Goal: Task Accomplishment & Management: Manage account settings

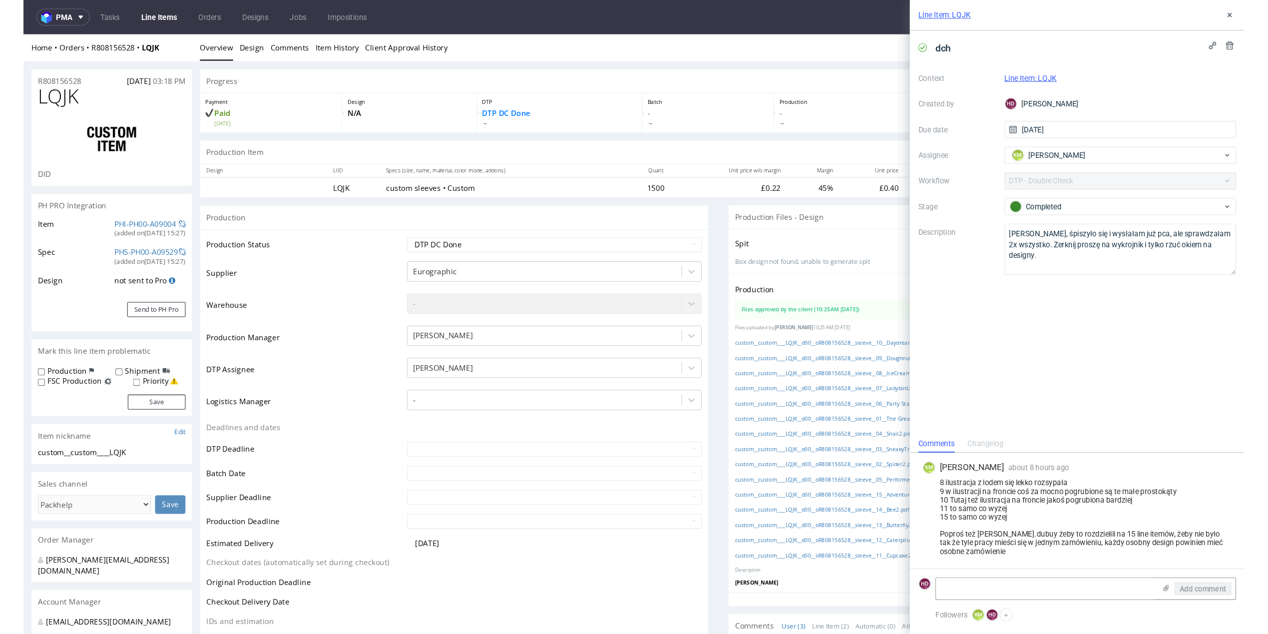
scroll to position [75, 0]
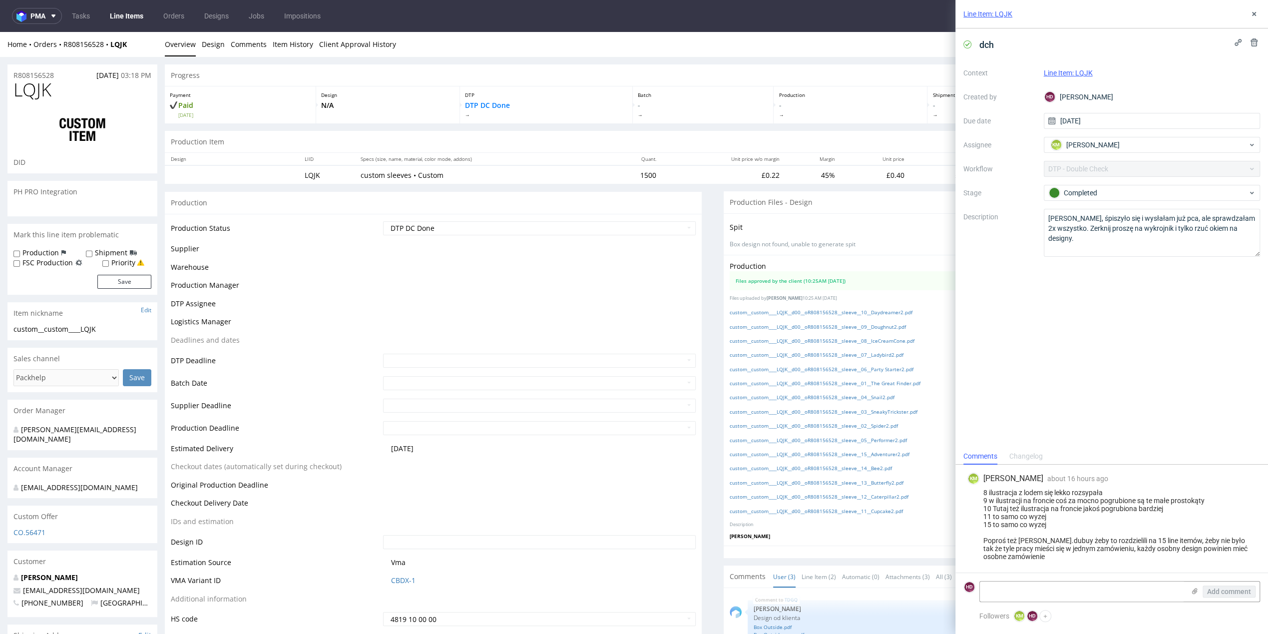
scroll to position [75, 0]
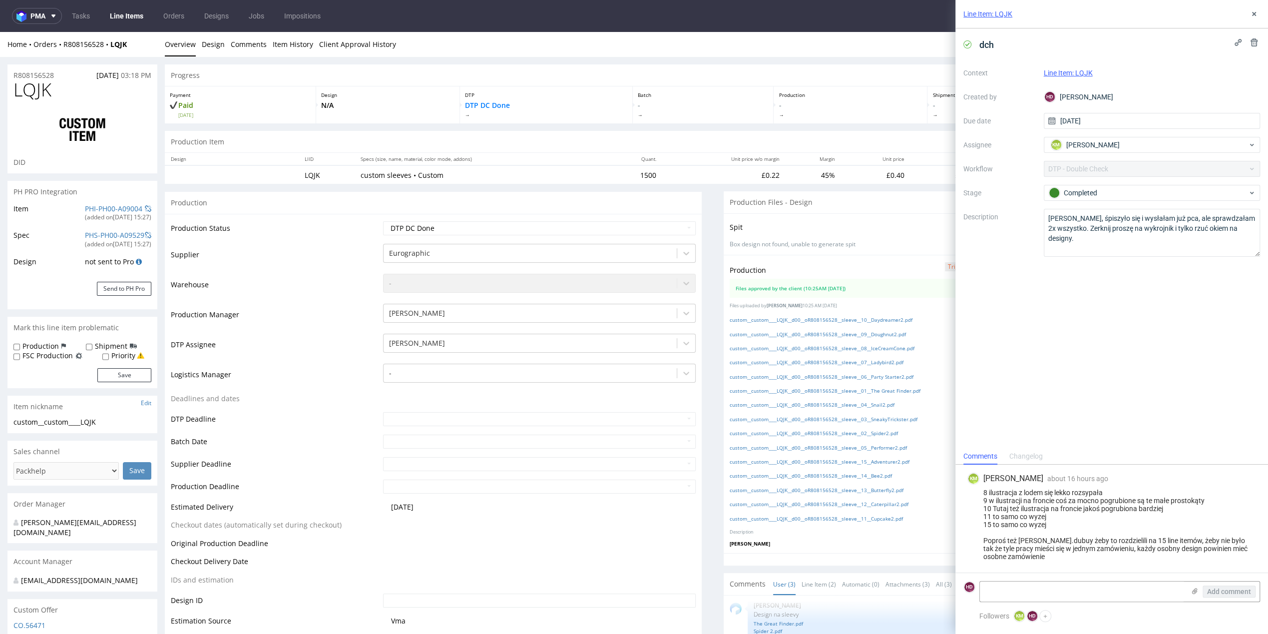
click at [139, 23] on link "Line Items" at bounding box center [126, 16] width 45 height 16
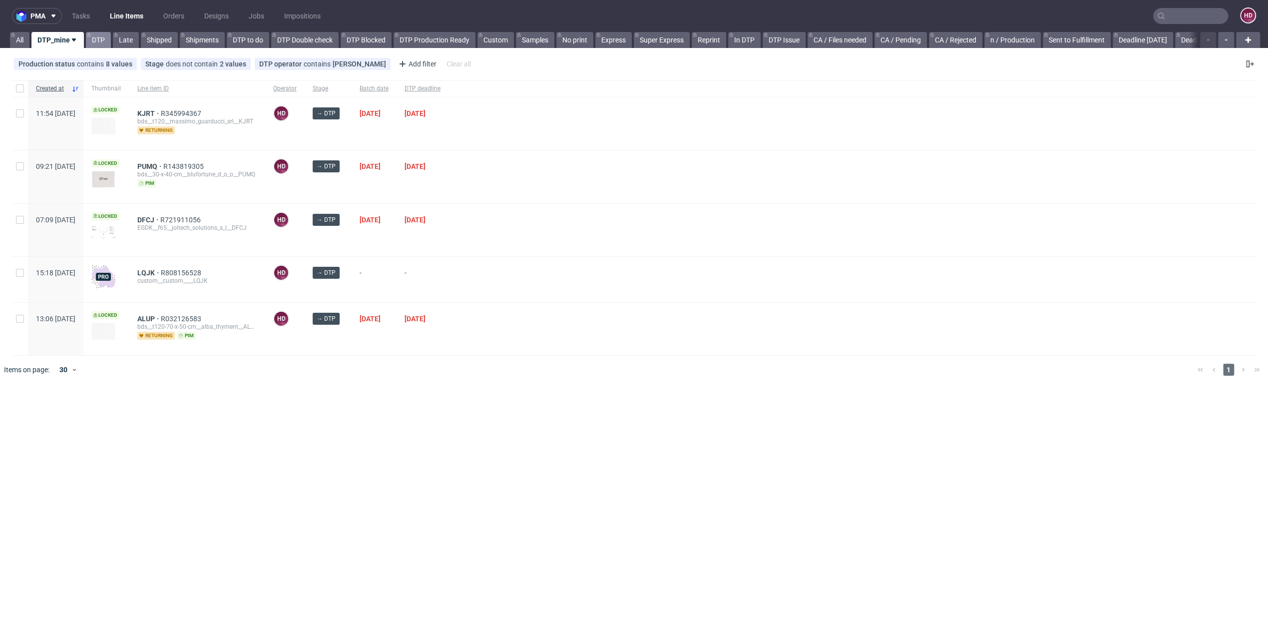
click at [97, 44] on link "DTP" at bounding box center [98, 40] width 25 height 16
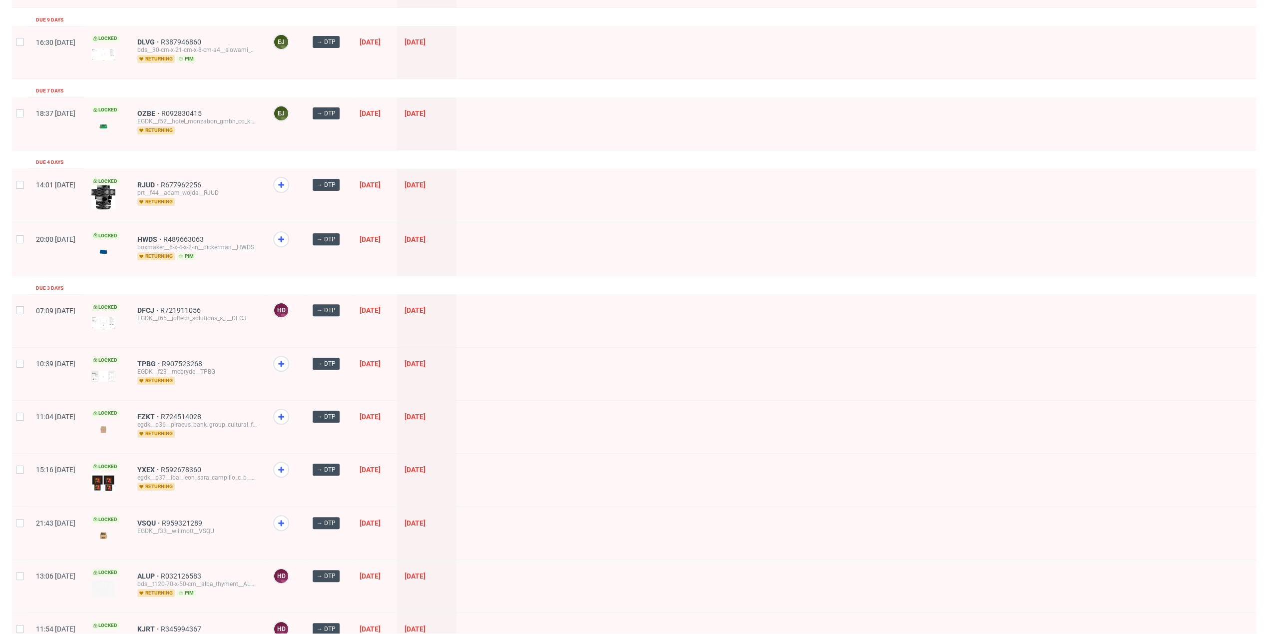
scroll to position [237, 0]
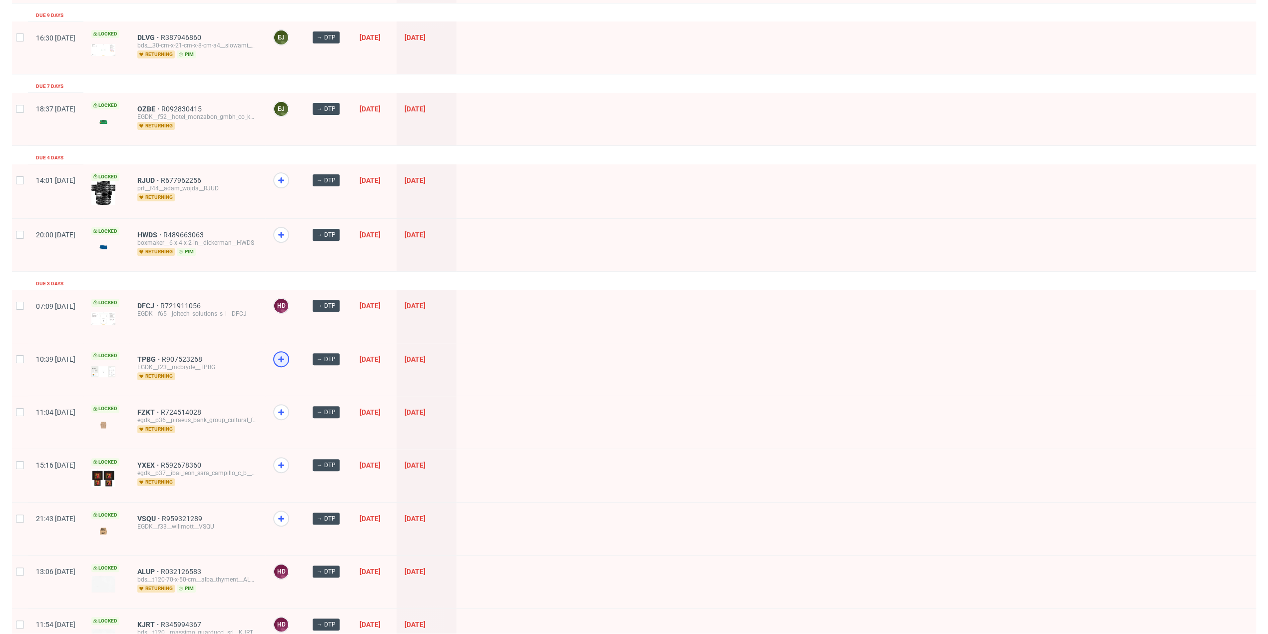
click at [287, 358] on icon at bounding box center [281, 359] width 12 height 12
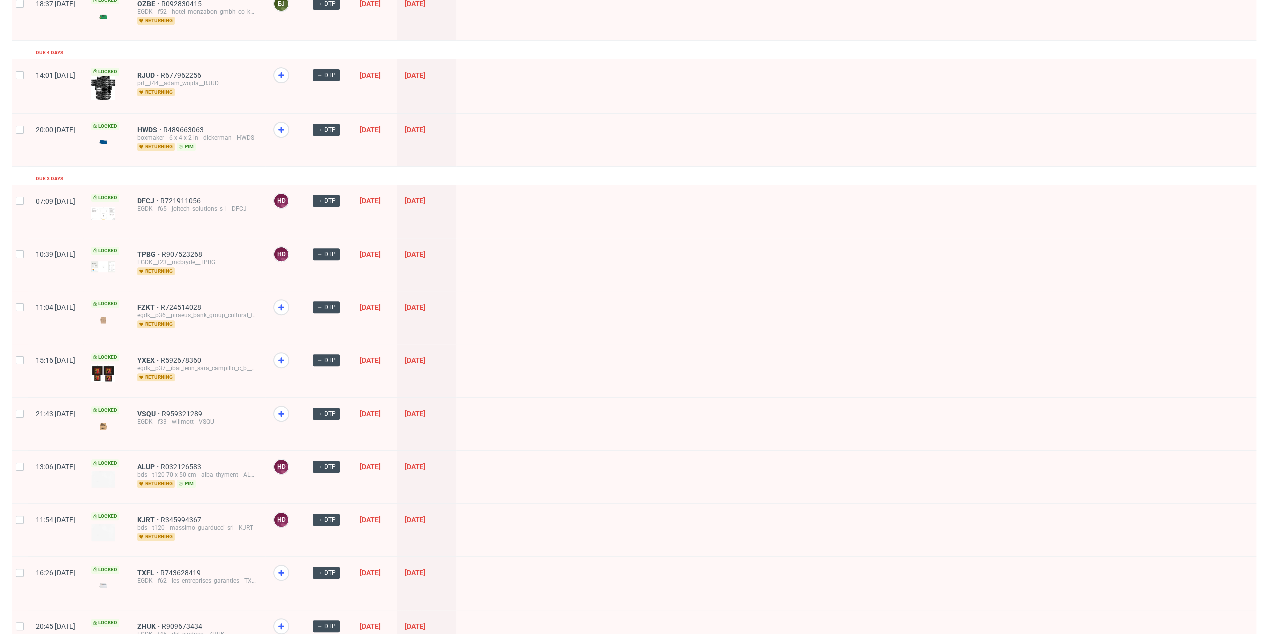
scroll to position [344, 0]
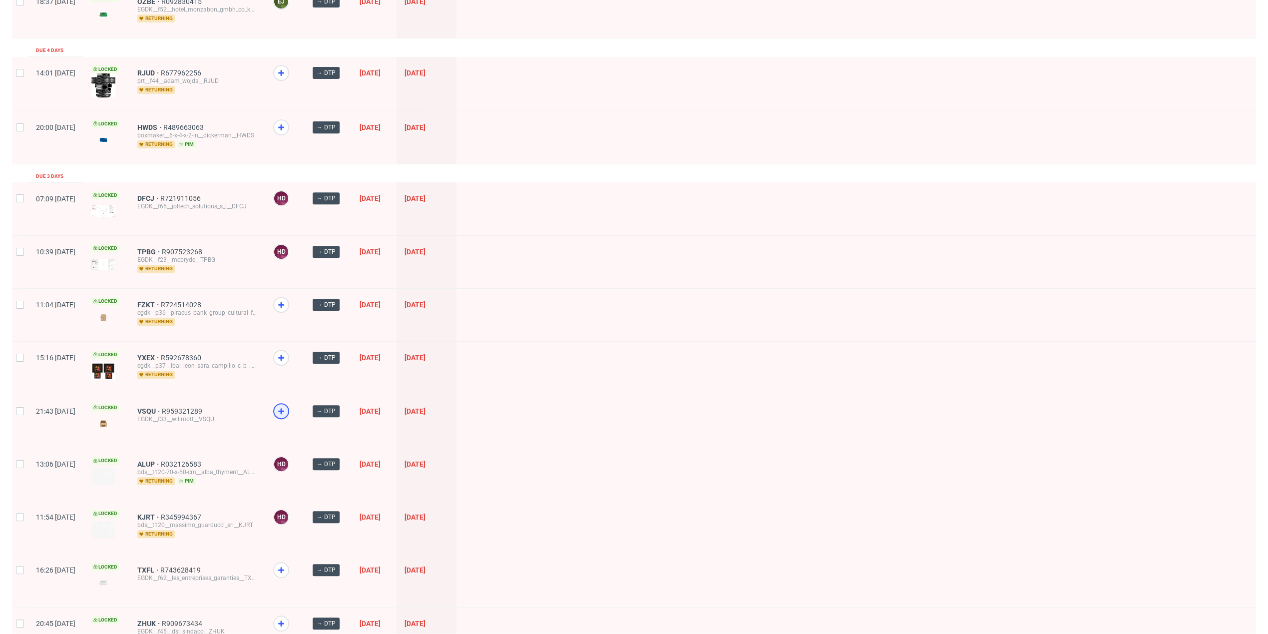
click at [284, 408] on use at bounding box center [281, 411] width 6 height 6
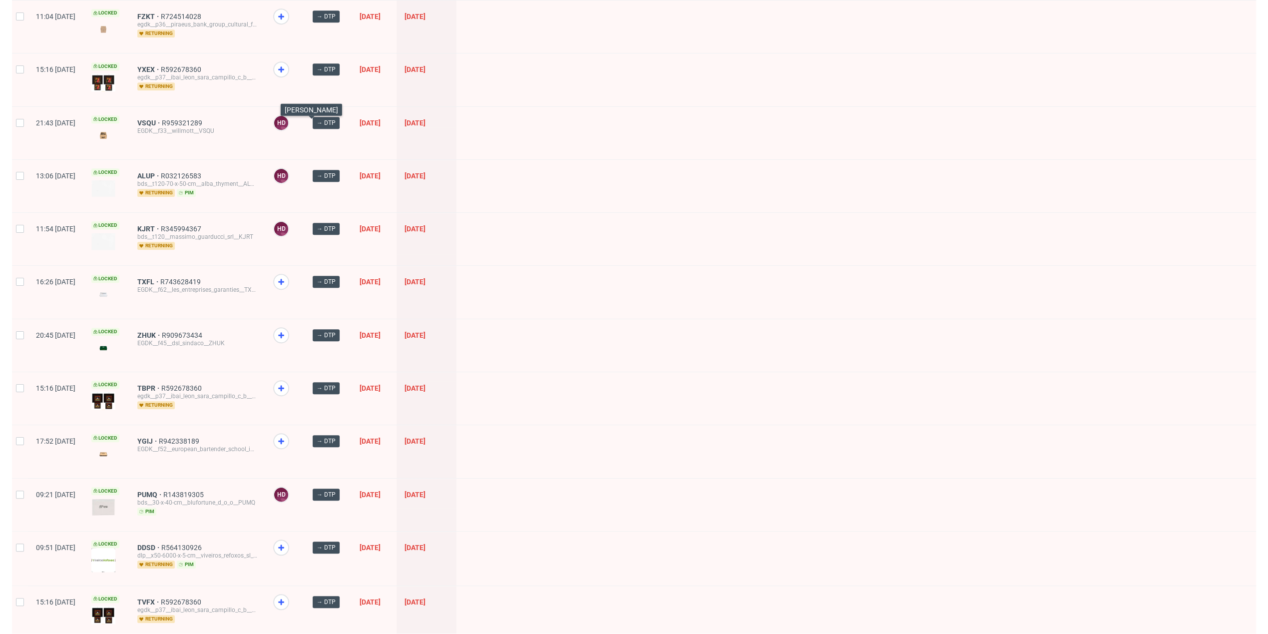
scroll to position [635, 0]
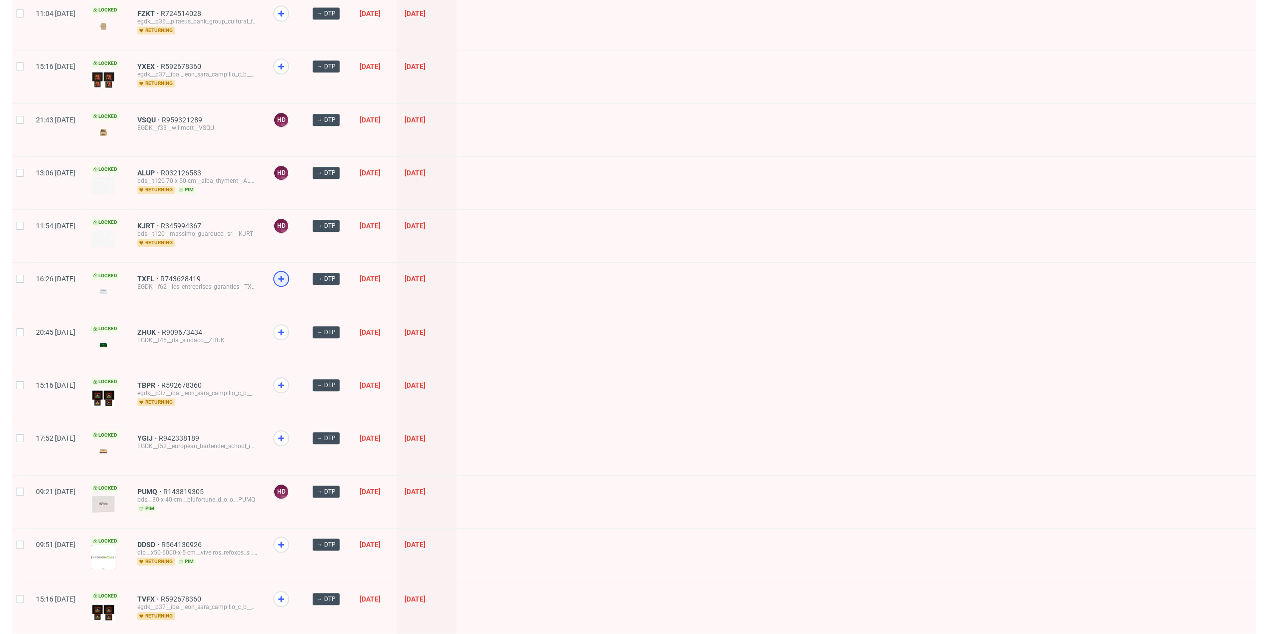
click at [287, 276] on icon at bounding box center [281, 279] width 12 height 12
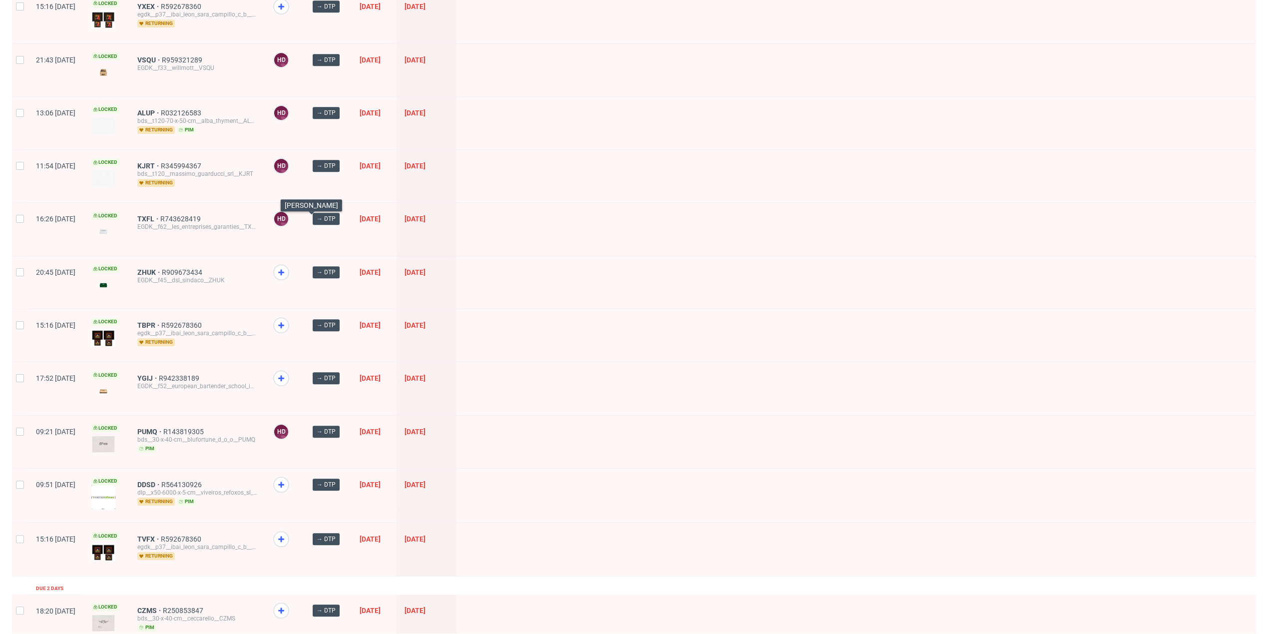
scroll to position [702, 0]
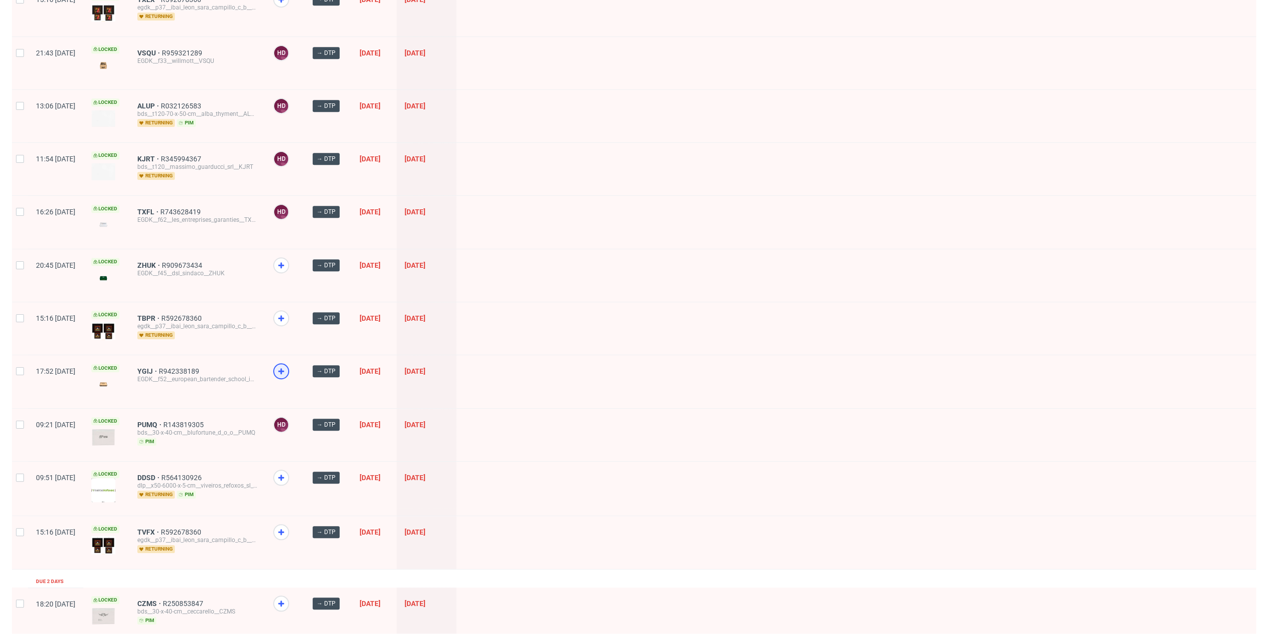
click at [287, 365] on icon at bounding box center [281, 371] width 12 height 12
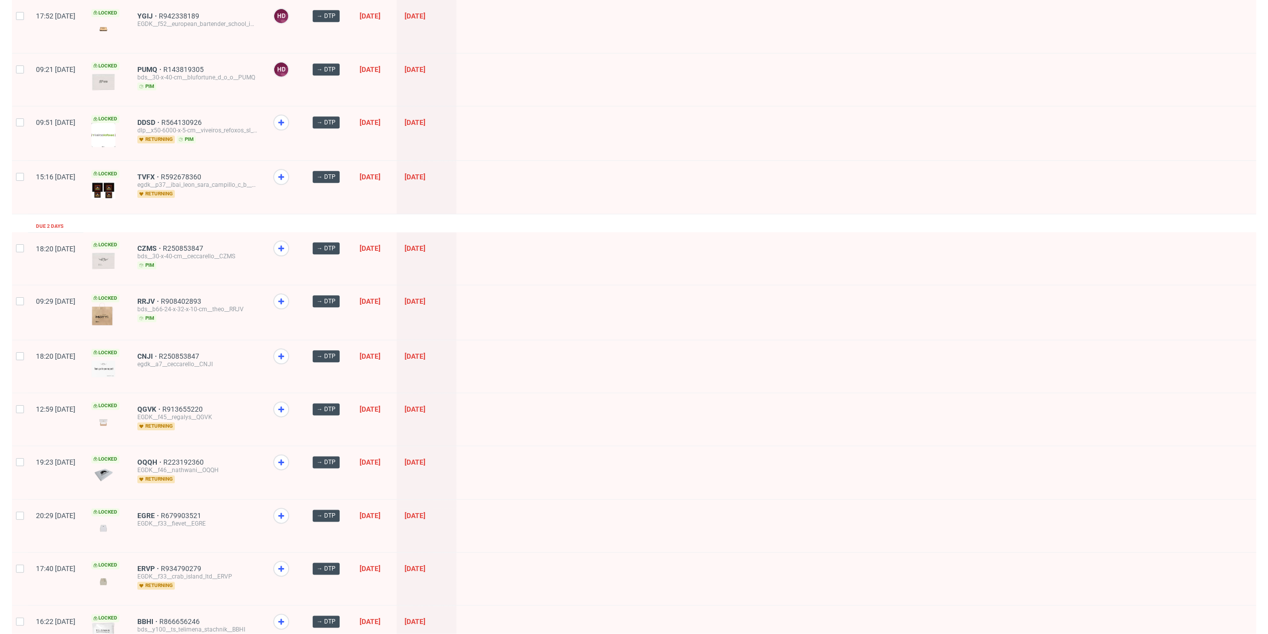
scroll to position [1059, 0]
click at [287, 403] on icon at bounding box center [281, 407] width 12 height 12
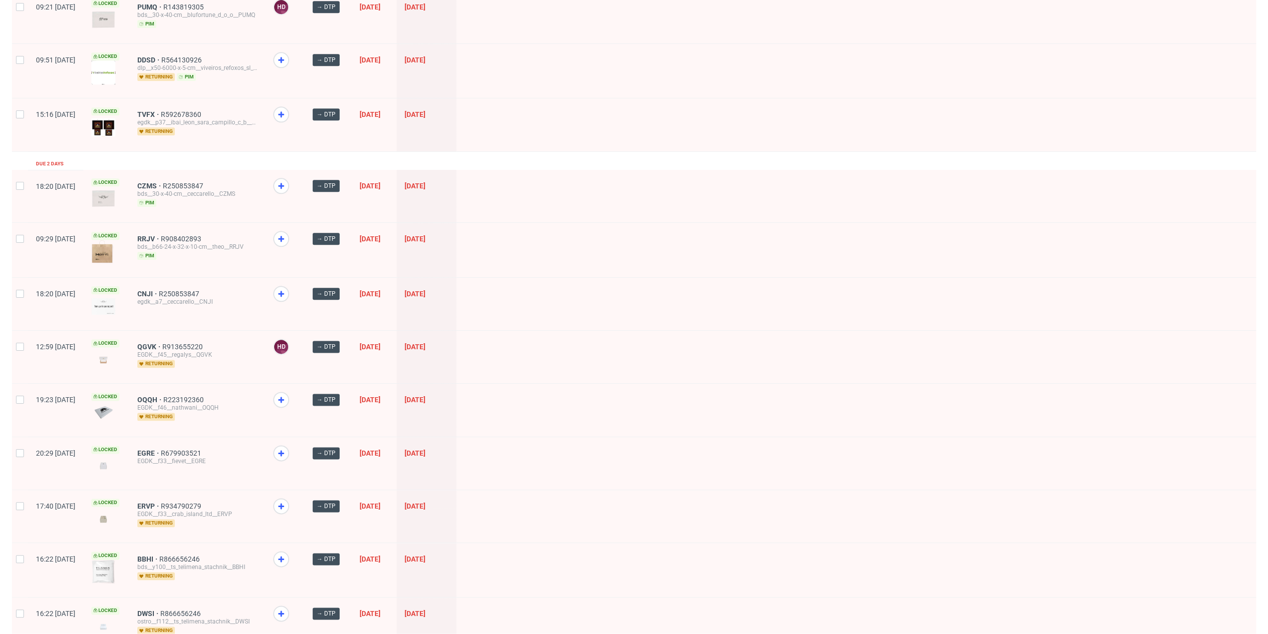
scroll to position [1122, 0]
click at [284, 289] on use at bounding box center [281, 292] width 6 height 6
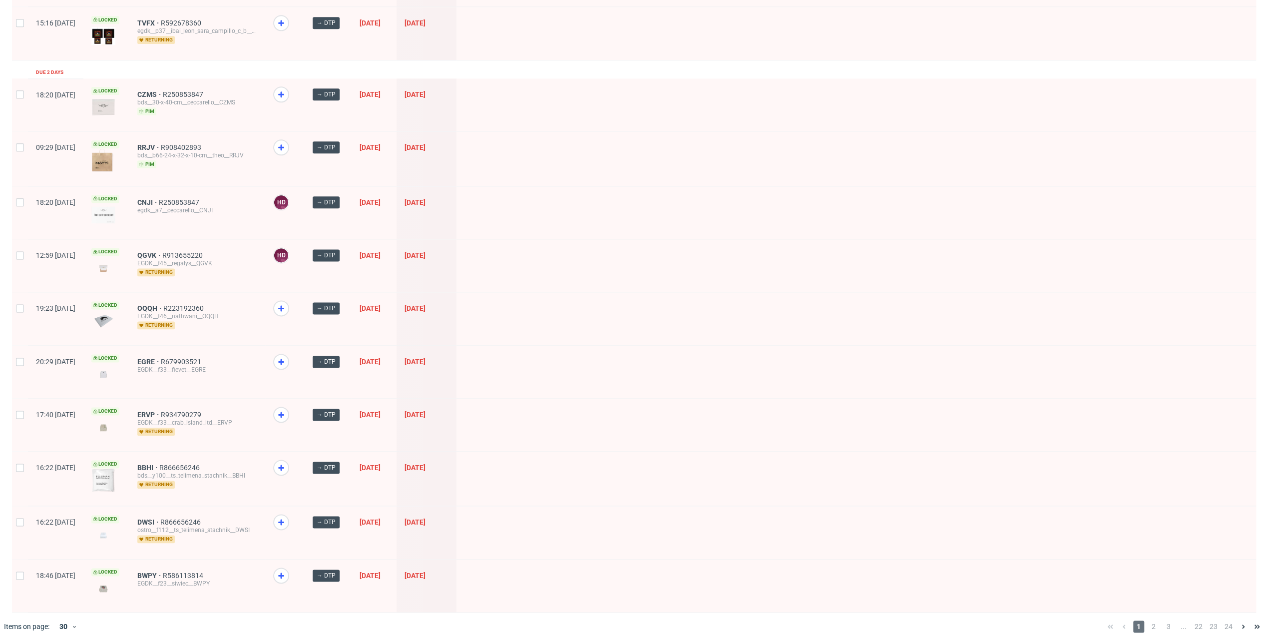
scroll to position [1211, 0]
click at [284, 305] on use at bounding box center [281, 308] width 6 height 6
click at [287, 357] on icon at bounding box center [281, 361] width 12 height 12
click at [284, 464] on use at bounding box center [281, 467] width 6 height 6
click at [1148, 620] on span "2" at bounding box center [1153, 626] width 11 height 12
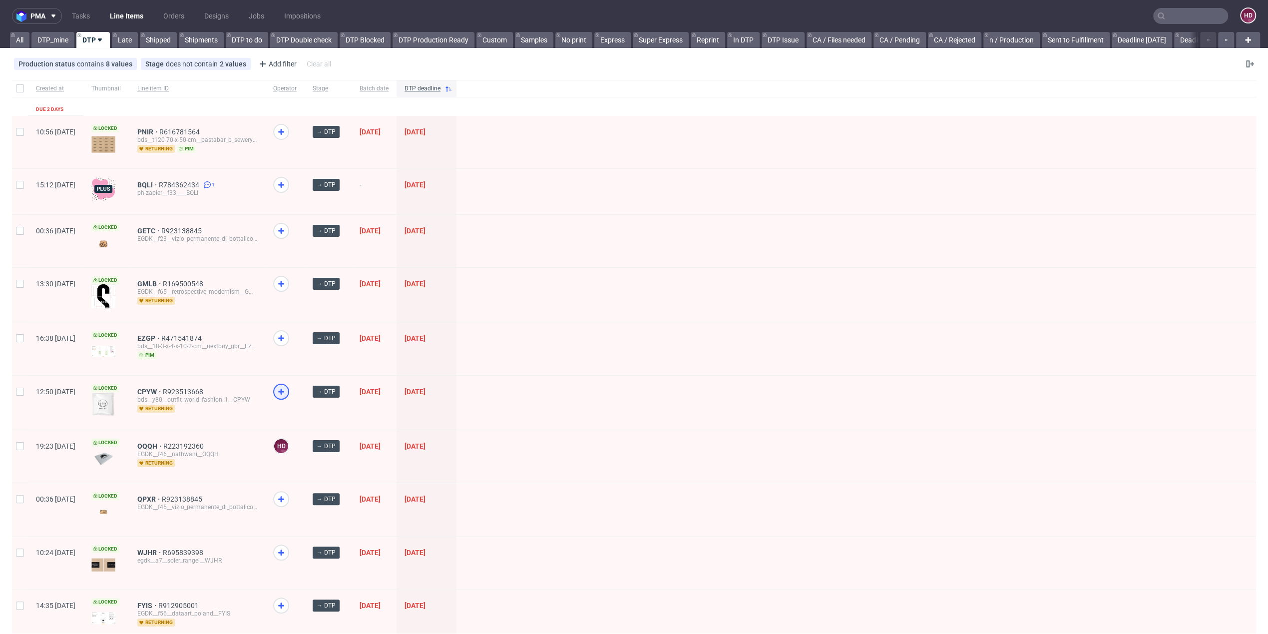
click at [287, 386] on icon at bounding box center [281, 392] width 12 height 12
click at [284, 129] on use at bounding box center [281, 132] width 6 height 6
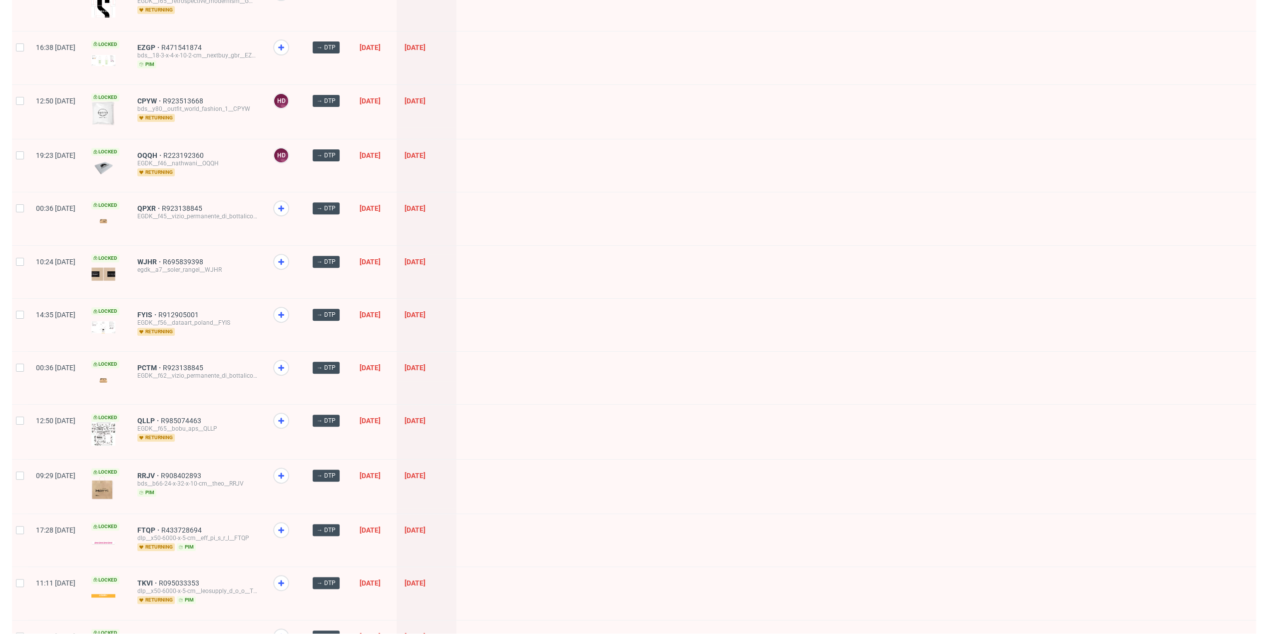
scroll to position [294, 0]
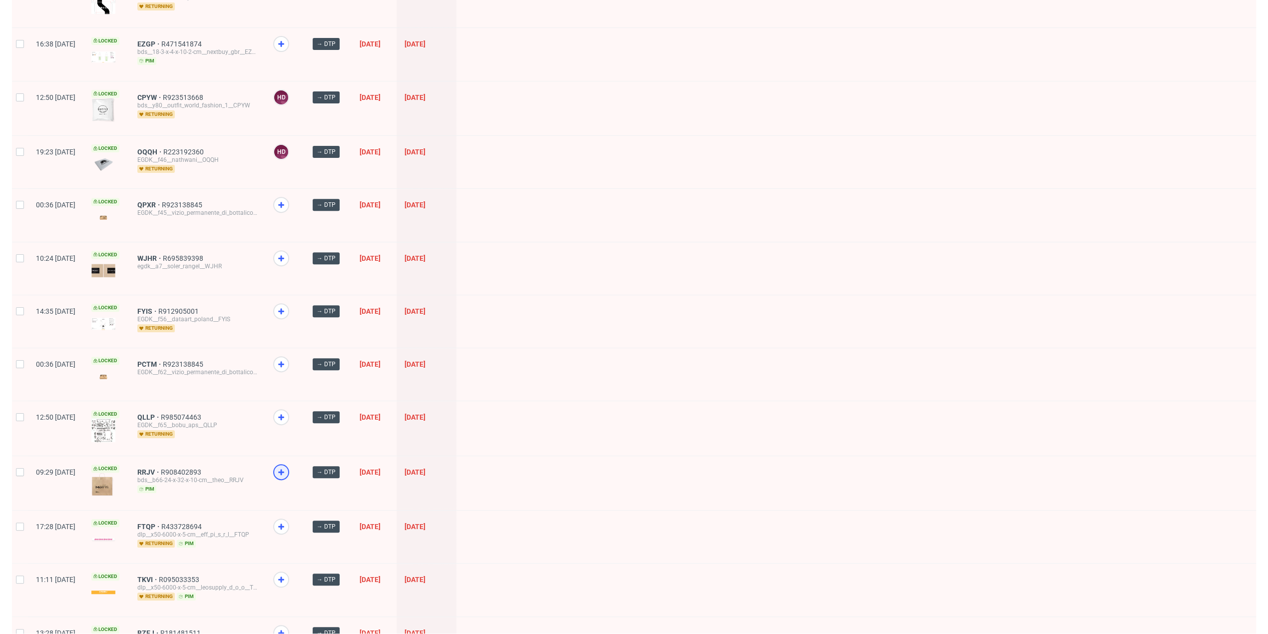
click at [284, 469] on use at bounding box center [281, 472] width 6 height 6
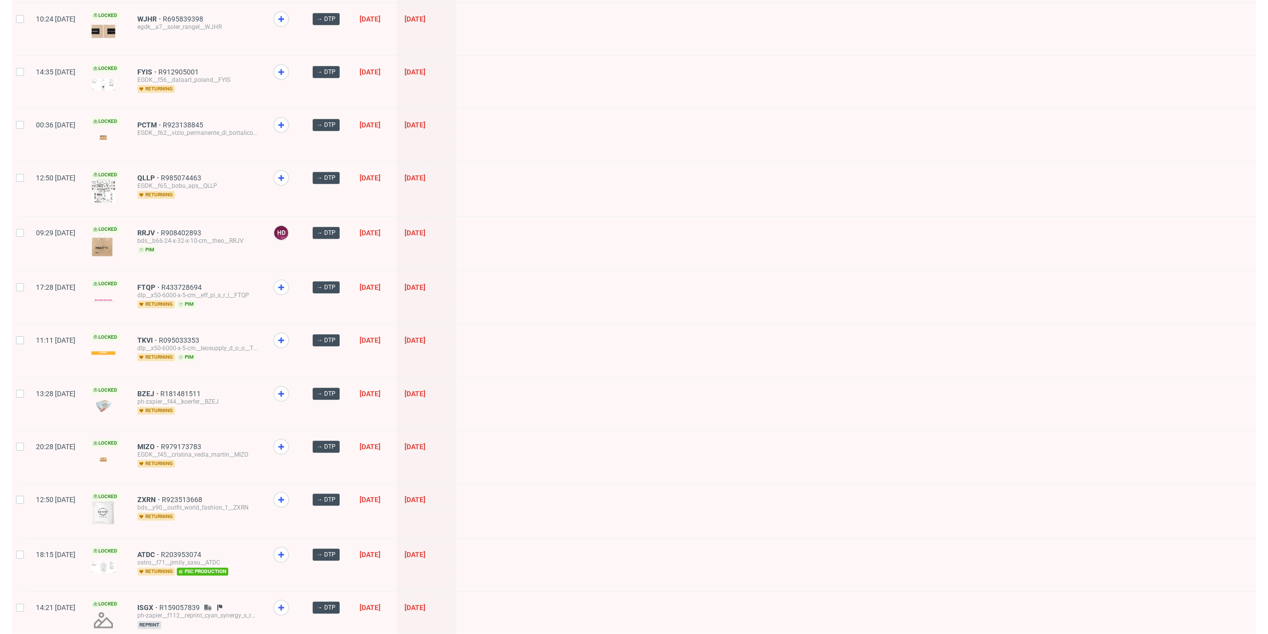
scroll to position [534, 0]
click at [284, 495] on use at bounding box center [281, 498] width 6 height 6
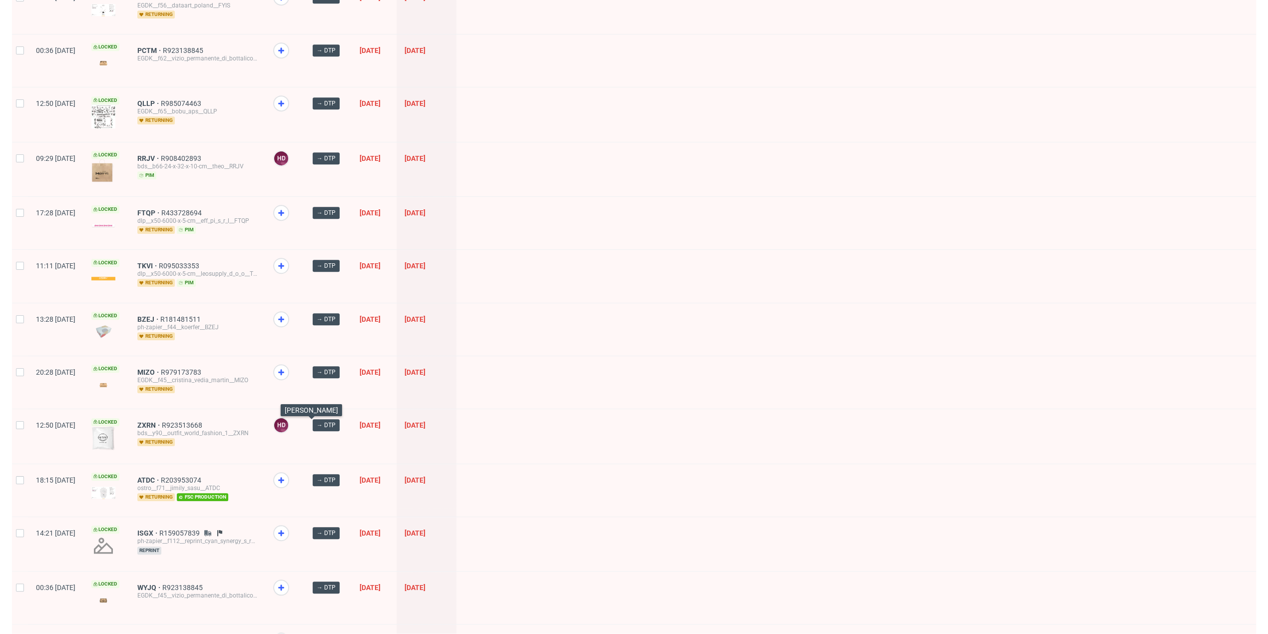
scroll to position [608, 0]
click at [284, 209] on use at bounding box center [281, 212] width 6 height 6
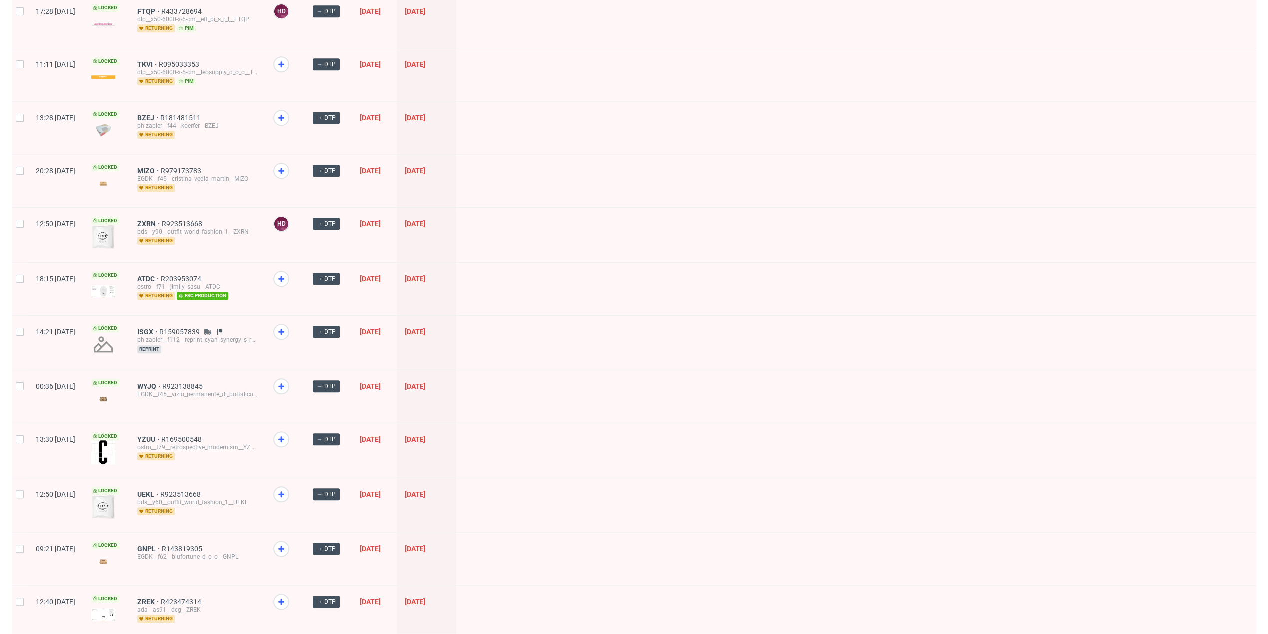
scroll to position [813, 0]
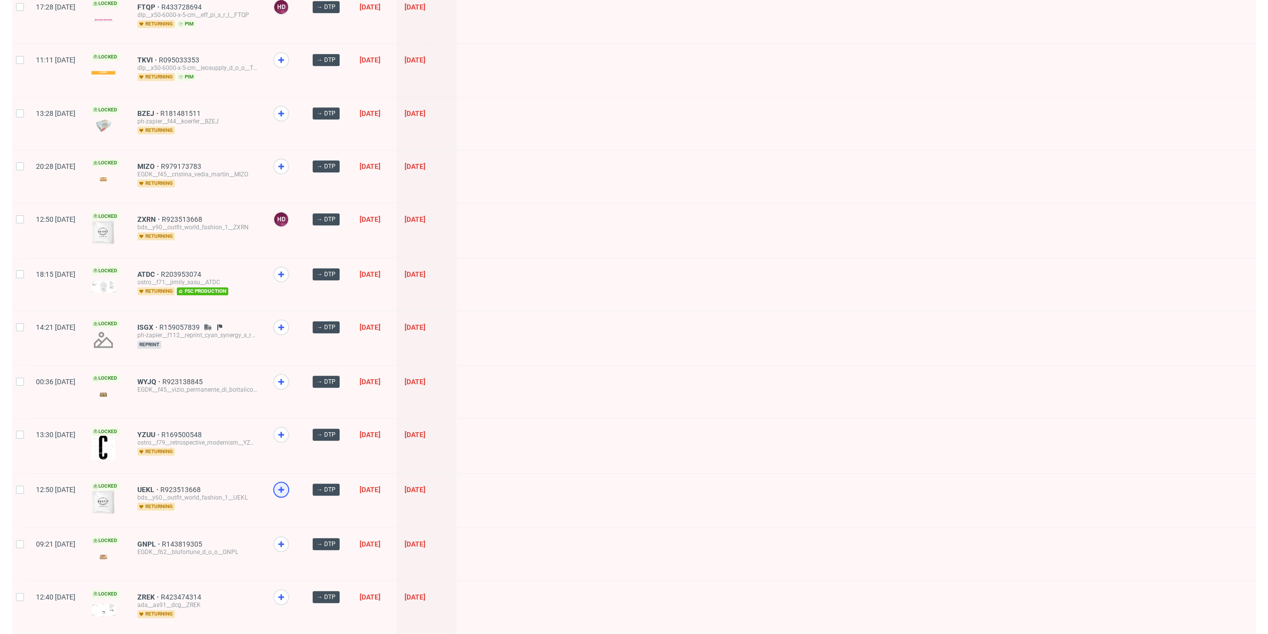
click at [287, 483] on icon at bounding box center [281, 489] width 12 height 12
click at [287, 543] on icon at bounding box center [281, 544] width 12 height 12
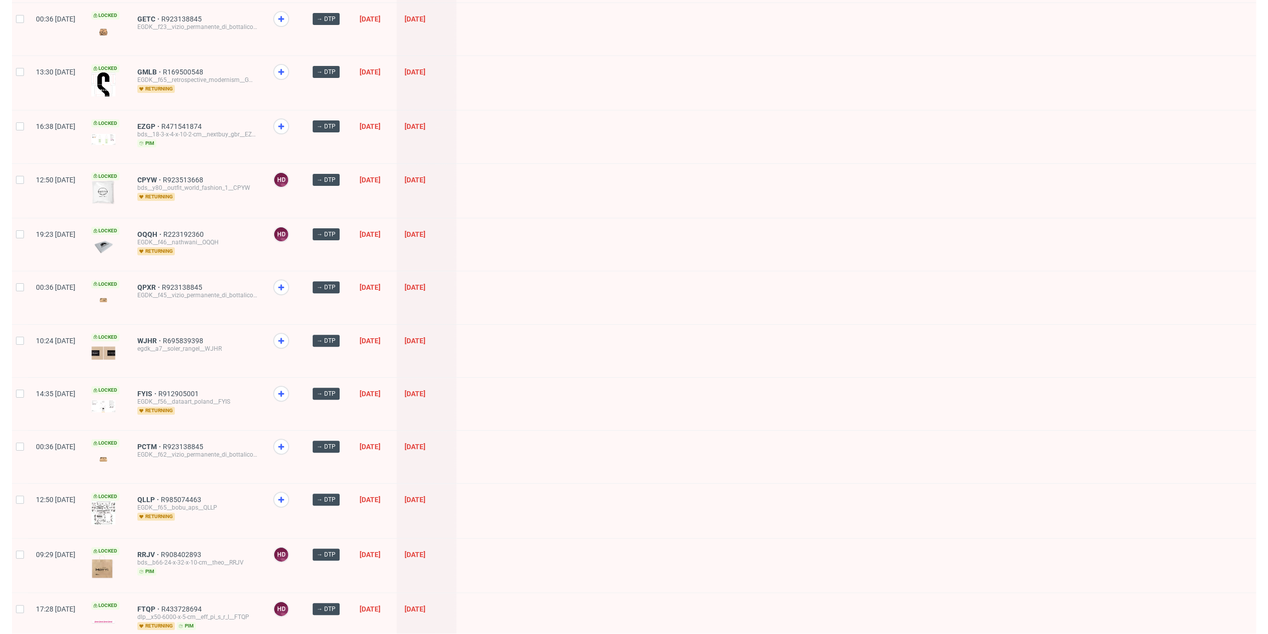
scroll to position [0, 0]
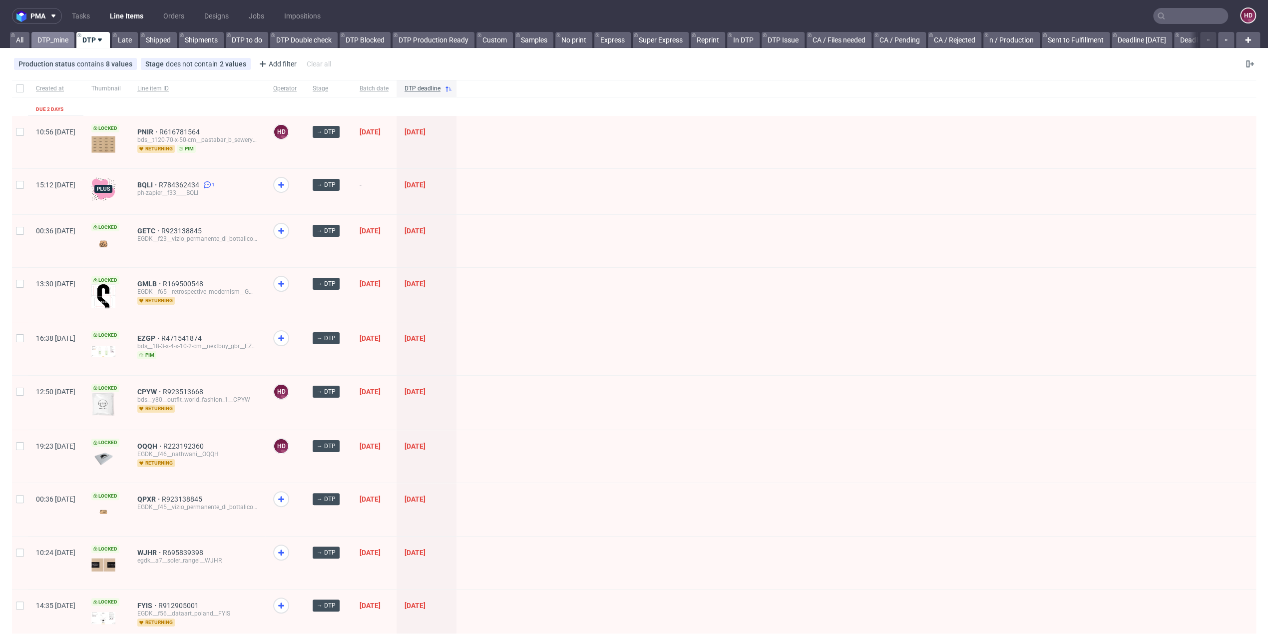
click at [59, 43] on link "DTP_mine" at bounding box center [52, 40] width 43 height 16
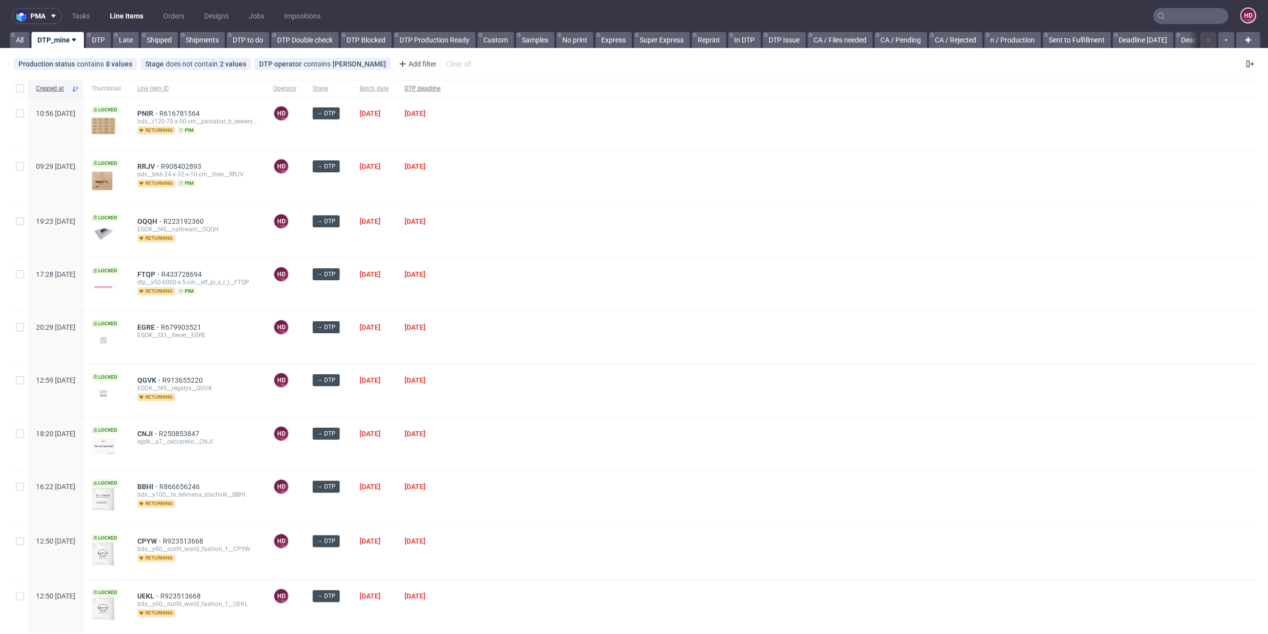
click at [440, 85] on span "DTP deadline" at bounding box center [422, 88] width 36 height 8
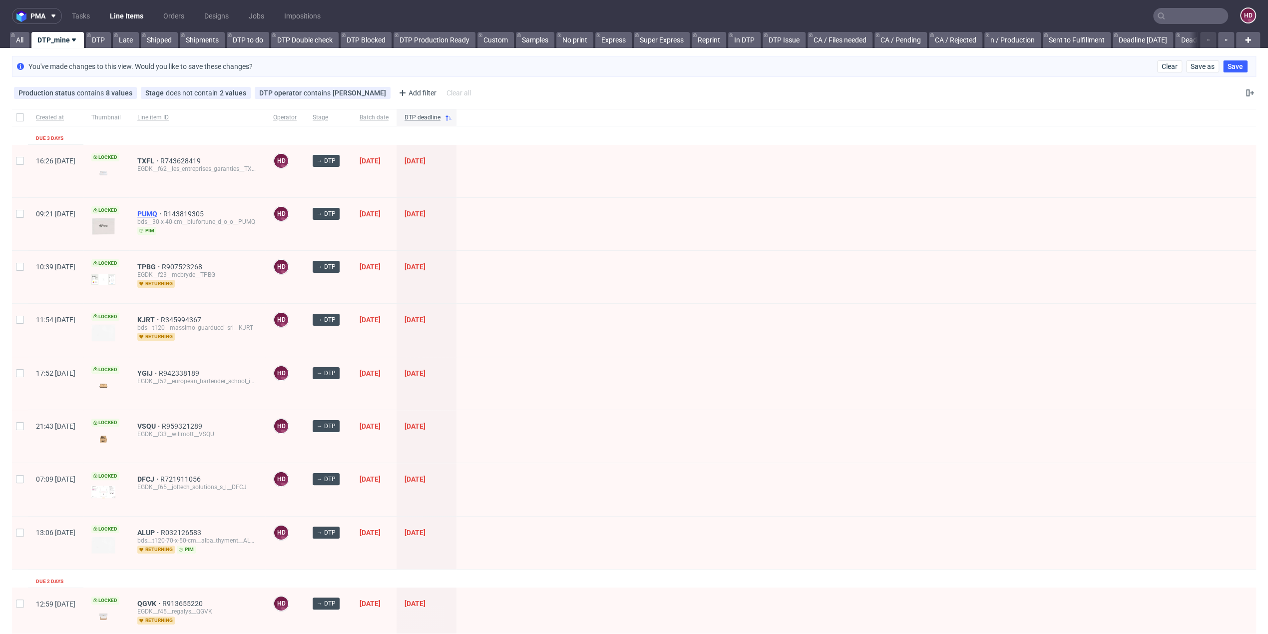
click at [163, 214] on span "PUMQ" at bounding box center [150, 214] width 26 height 8
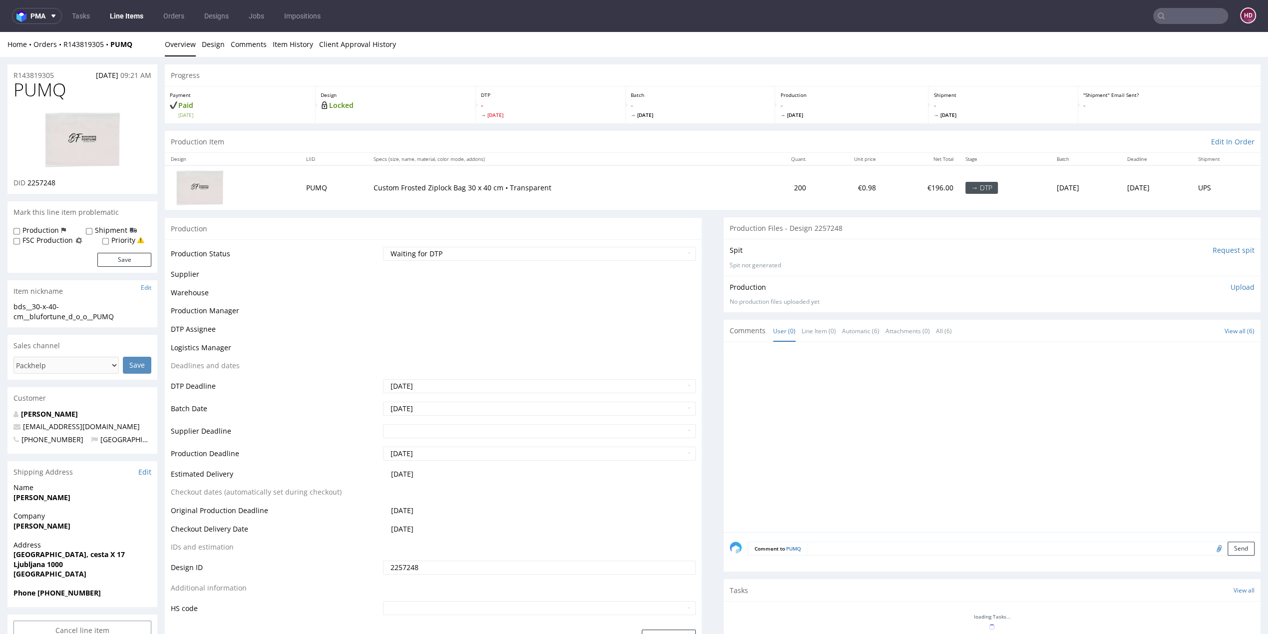
click at [106, 132] on img at bounding box center [82, 140] width 80 height 60
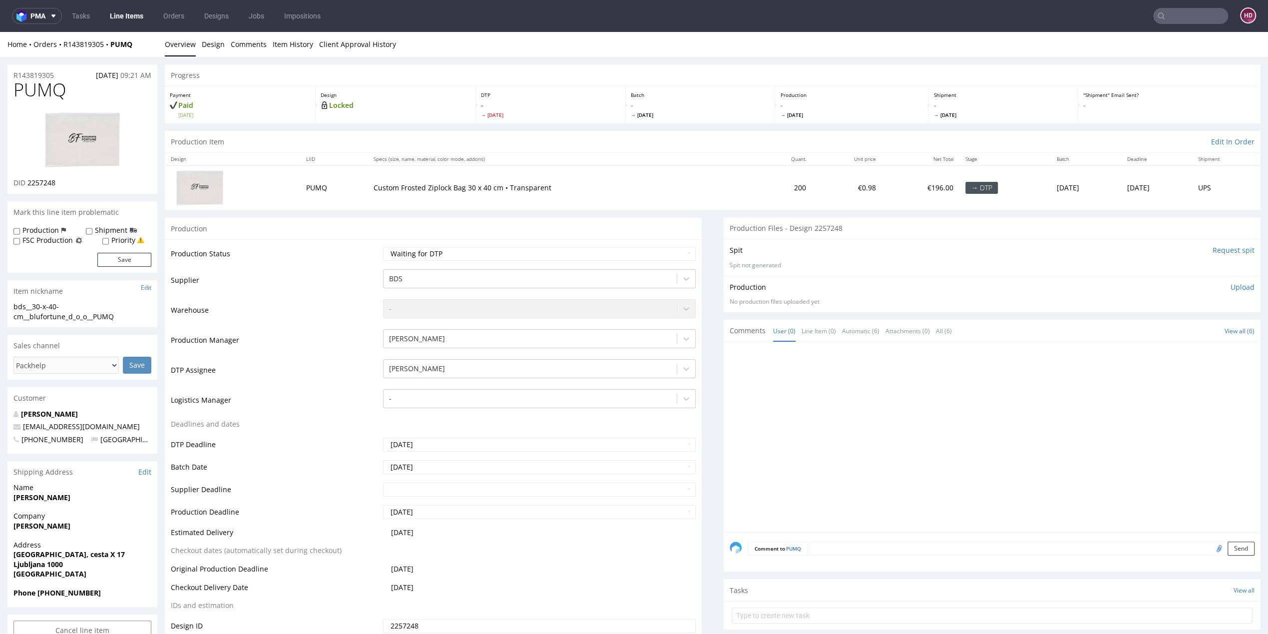
click at [139, 20] on link "Line Items" at bounding box center [126, 16] width 45 height 16
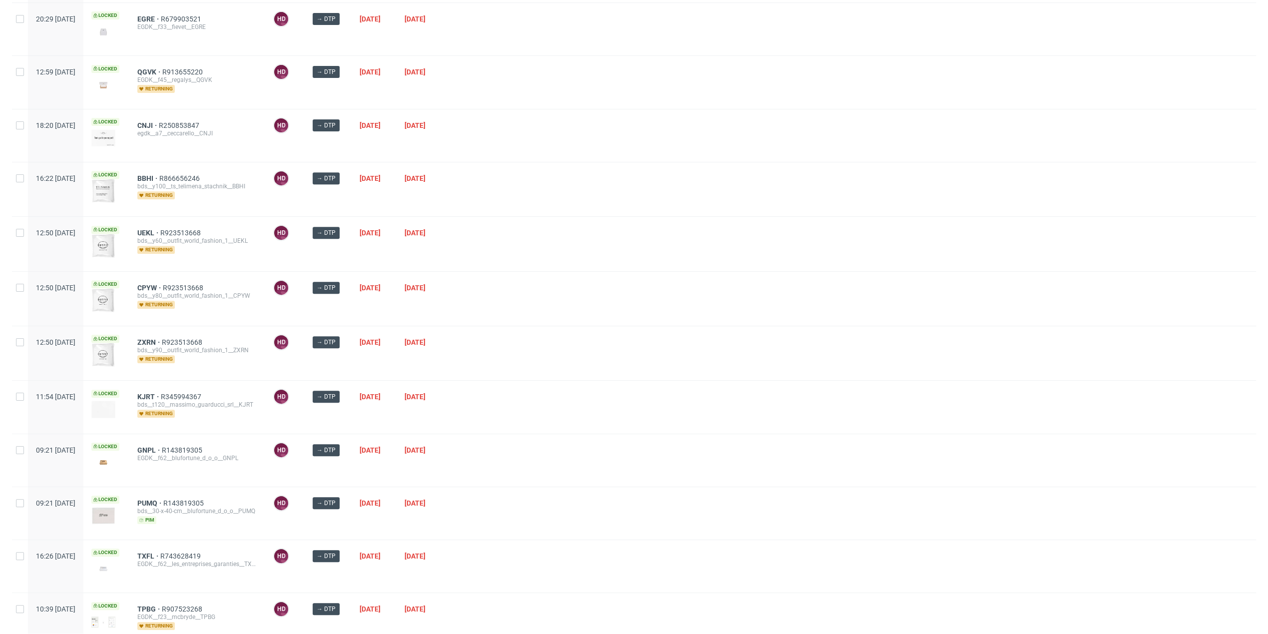
scroll to position [322, 0]
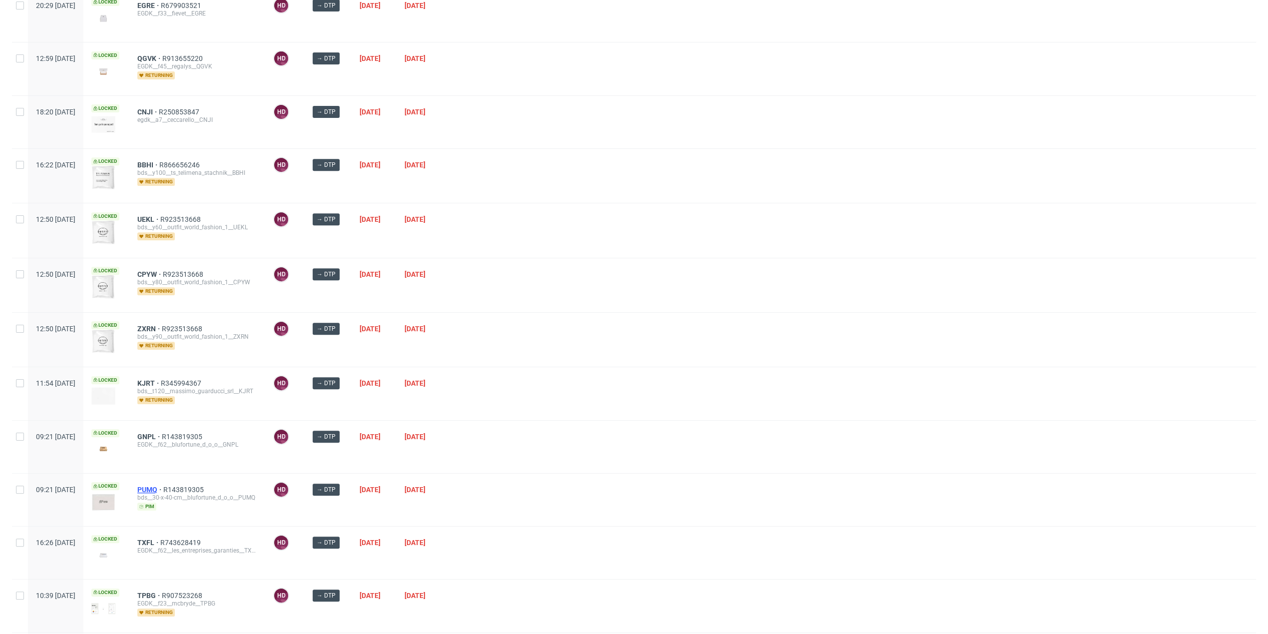
click at [163, 486] on span "PUMQ" at bounding box center [150, 489] width 26 height 8
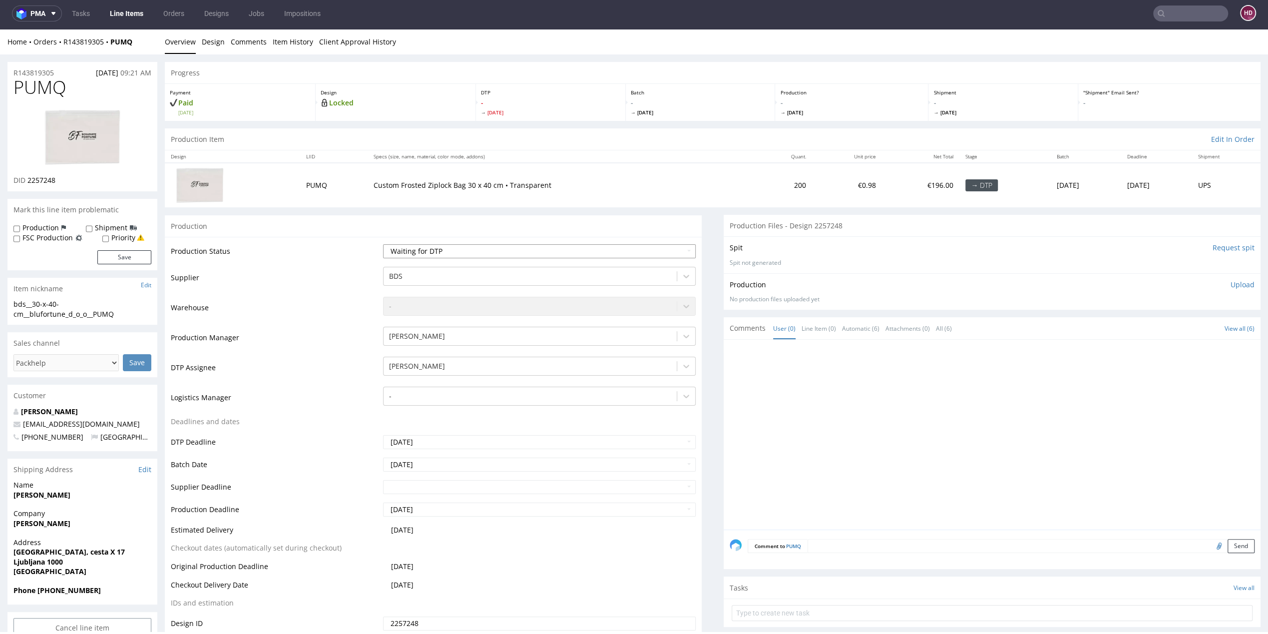
click at [407, 251] on select "Waiting for Artwork Waiting for Diecut Waiting for Mockup Waiting for DTP Waiti…" at bounding box center [539, 251] width 313 height 14
select select "dtp_in_process"
click at [383, 244] on select "Waiting for Artwork Waiting for Diecut Waiting for Mockup Waiting for DTP Waiti…" at bounding box center [539, 251] width 313 height 14
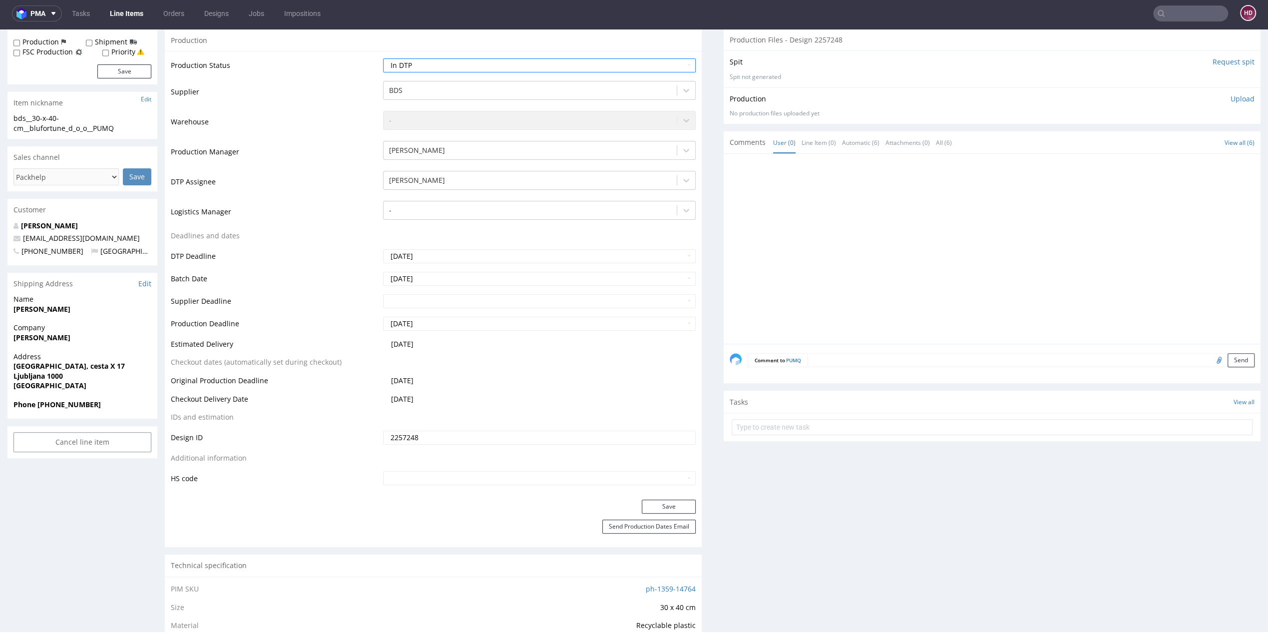
scroll to position [195, 0]
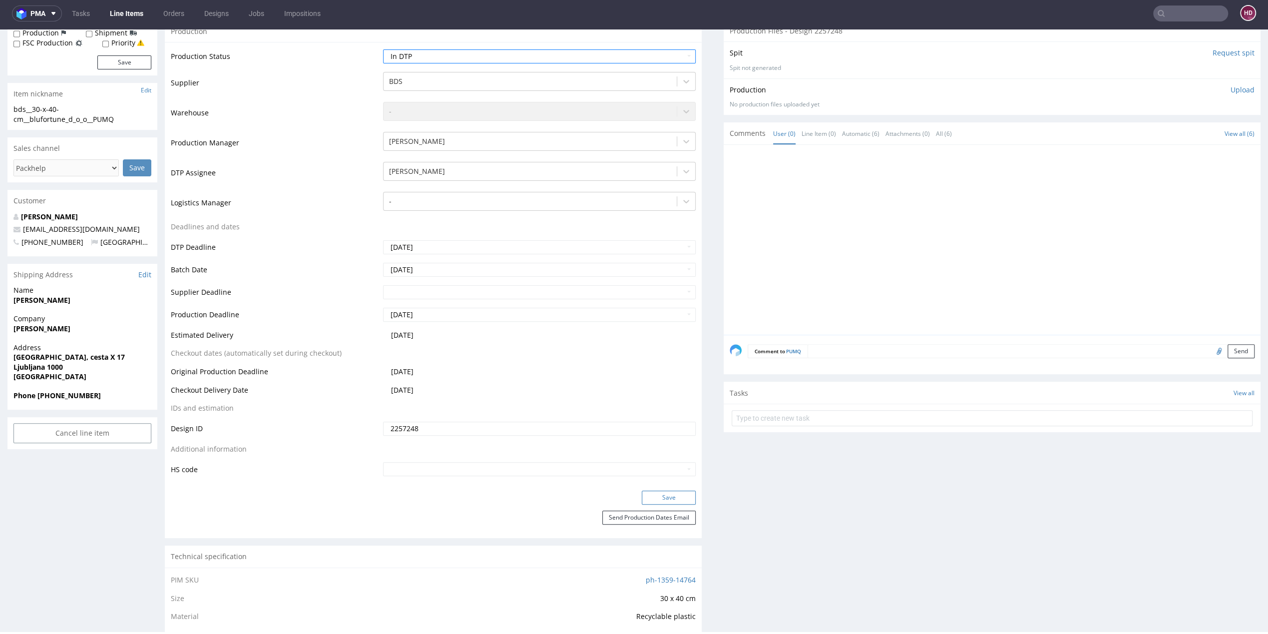
click at [658, 499] on button "Save" at bounding box center [669, 497] width 54 height 14
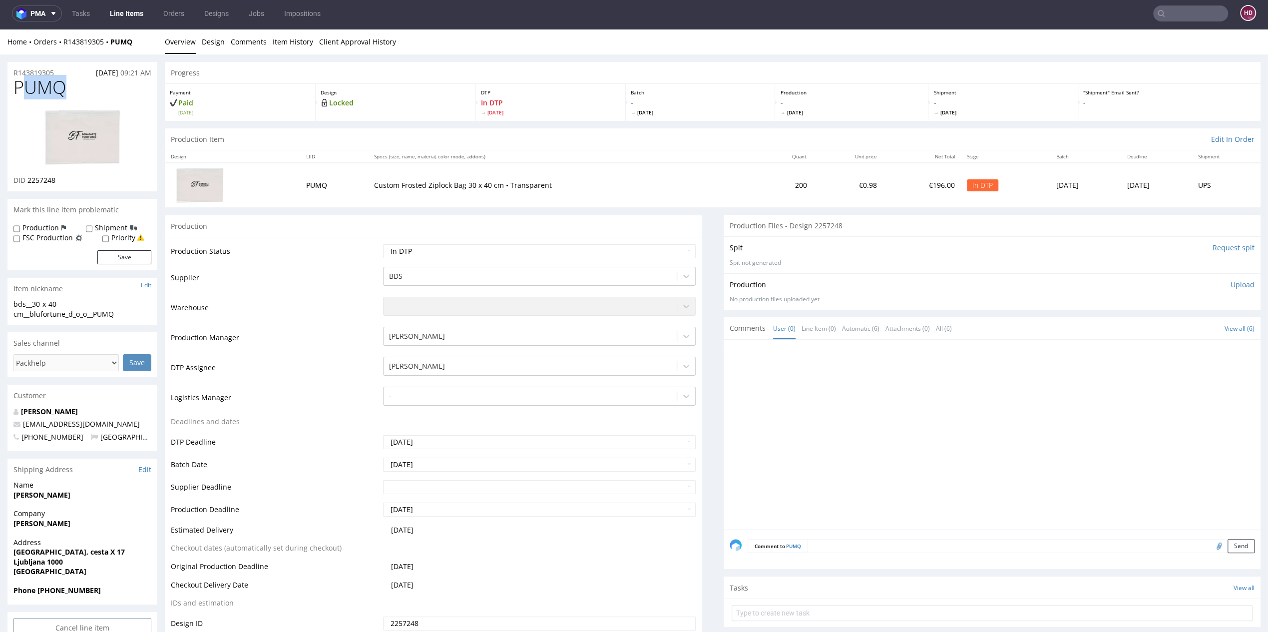
drag, startPoint x: 62, startPoint y: 87, endPoint x: 25, endPoint y: 87, distance: 37.0
click at [25, 87] on span "PUMQ" at bounding box center [39, 87] width 53 height 20
click at [69, 87] on h1 "PUMQ" at bounding box center [82, 87] width 138 height 20
drag, startPoint x: 69, startPoint y: 87, endPoint x: 23, endPoint y: 87, distance: 46.4
click at [23, 87] on h1 "PUMQ" at bounding box center [82, 87] width 138 height 20
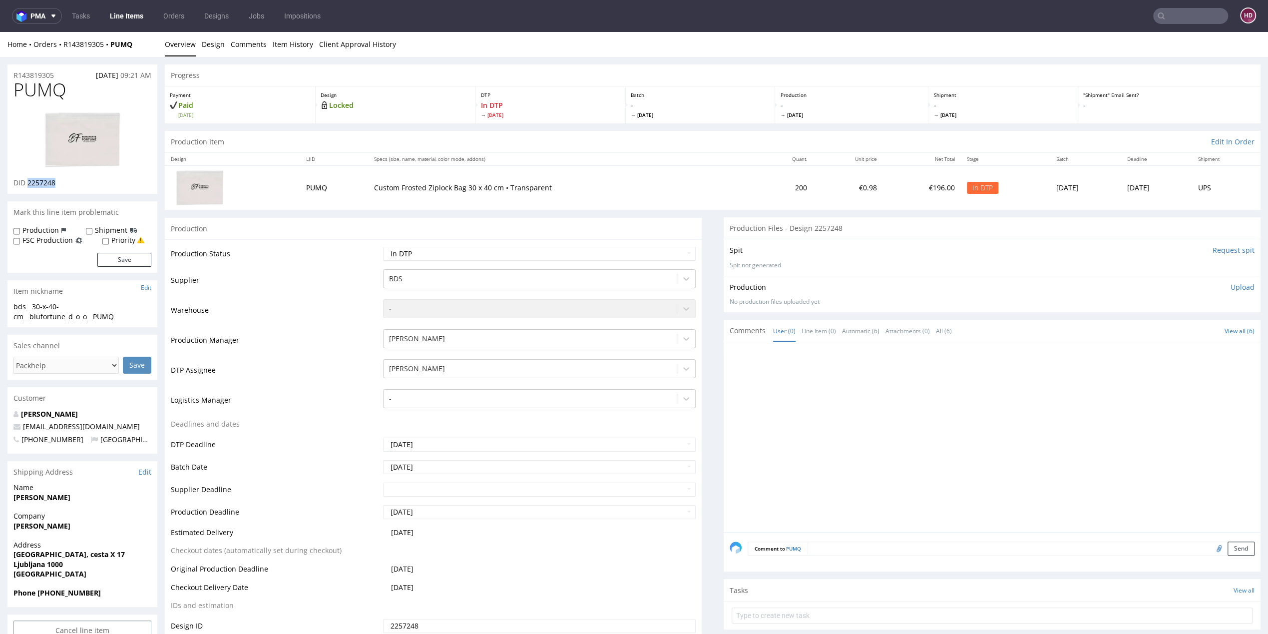
drag, startPoint x: 66, startPoint y: 185, endPoint x: 27, endPoint y: 182, distance: 39.6
click at [27, 182] on div "DID 2257248" at bounding box center [82, 183] width 138 height 10
copy span "2257248"
click at [101, 136] on img at bounding box center [82, 140] width 80 height 60
click at [209, 36] on link "Design" at bounding box center [213, 44] width 23 height 24
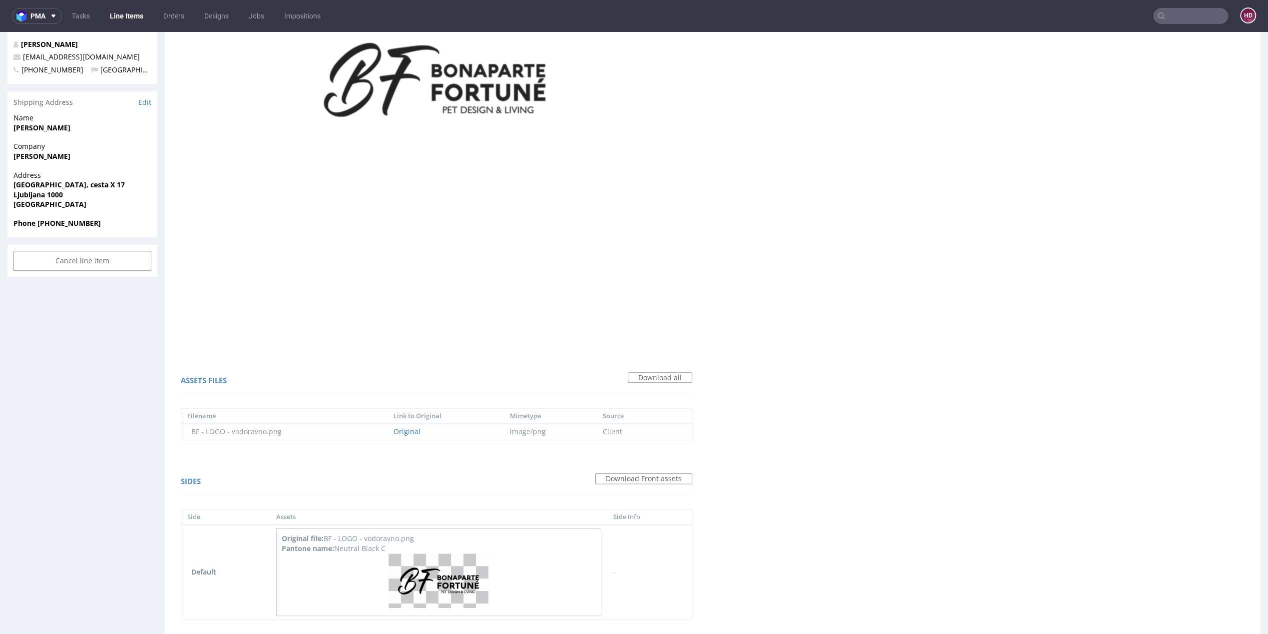
scroll to position [414, 0]
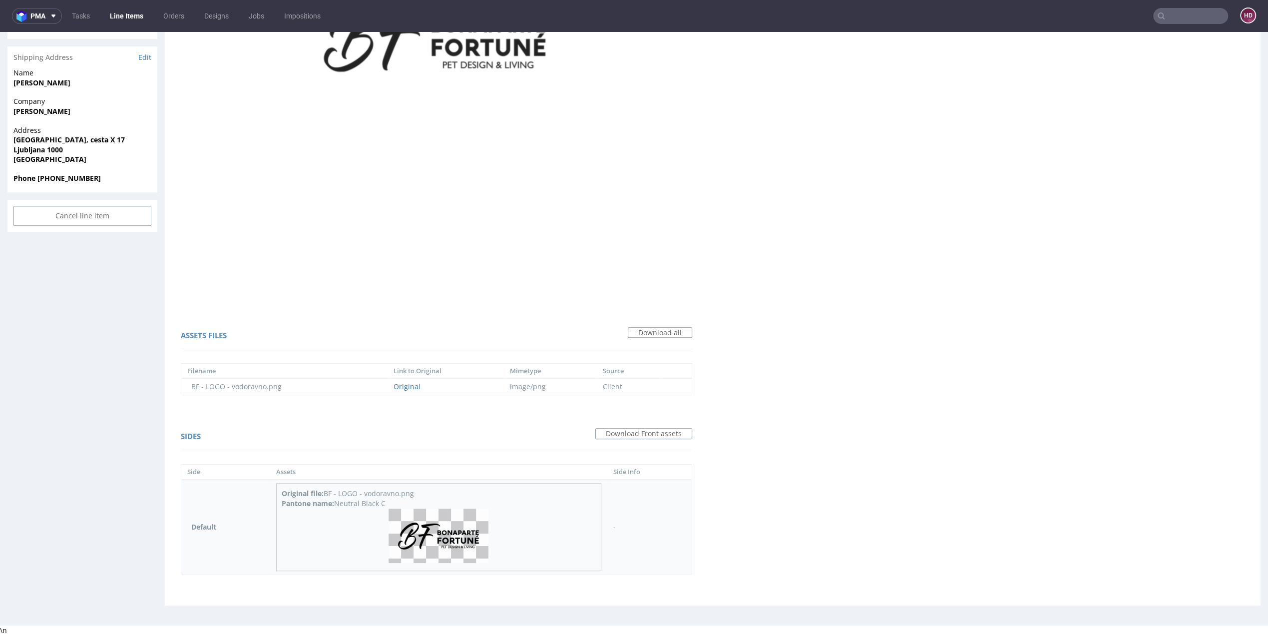
click at [426, 531] on img at bounding box center [439, 535] width 100 height 54
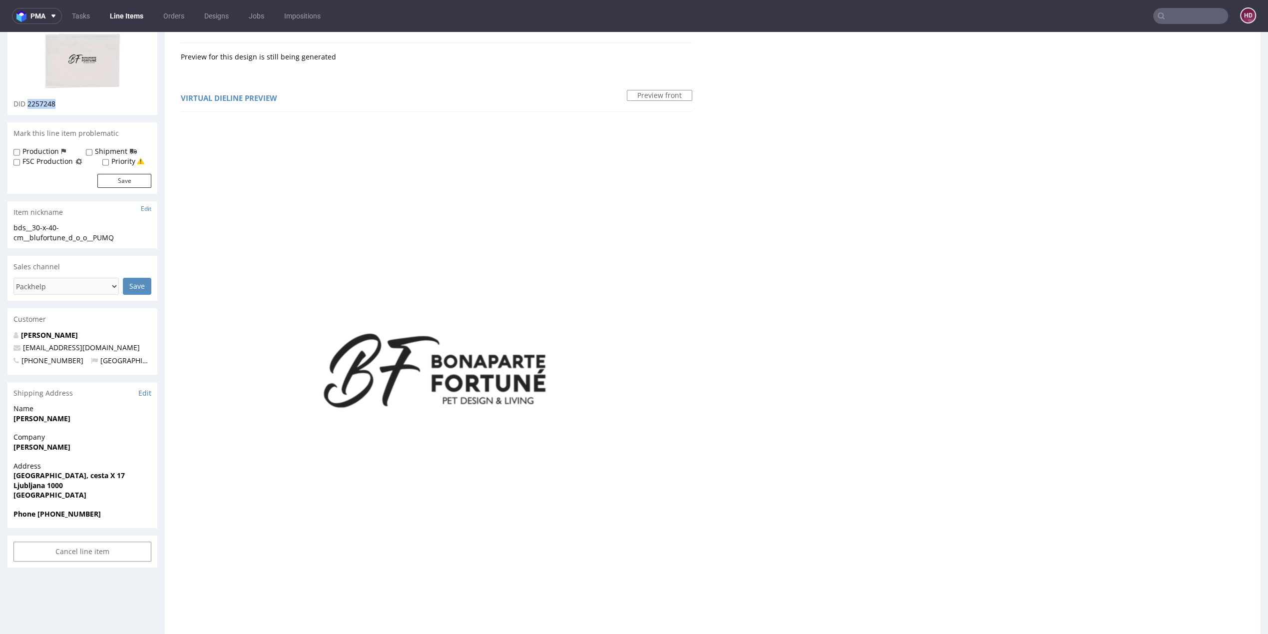
scroll to position [0, 0]
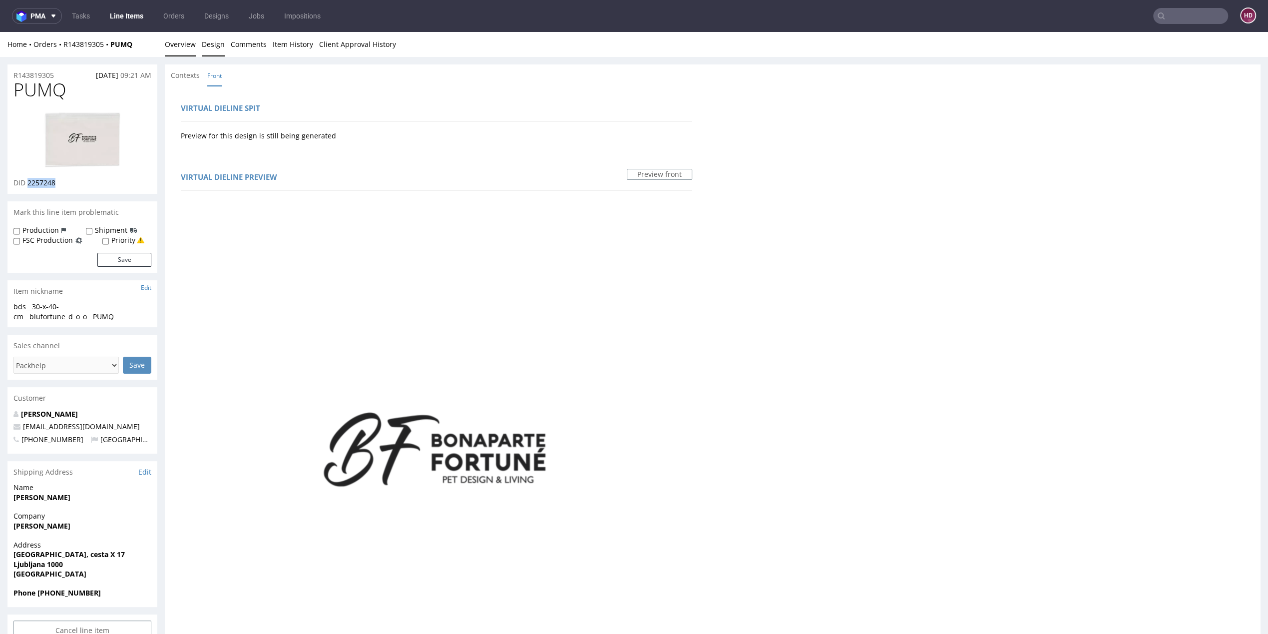
click at [180, 45] on link "Overview" at bounding box center [180, 44] width 31 height 24
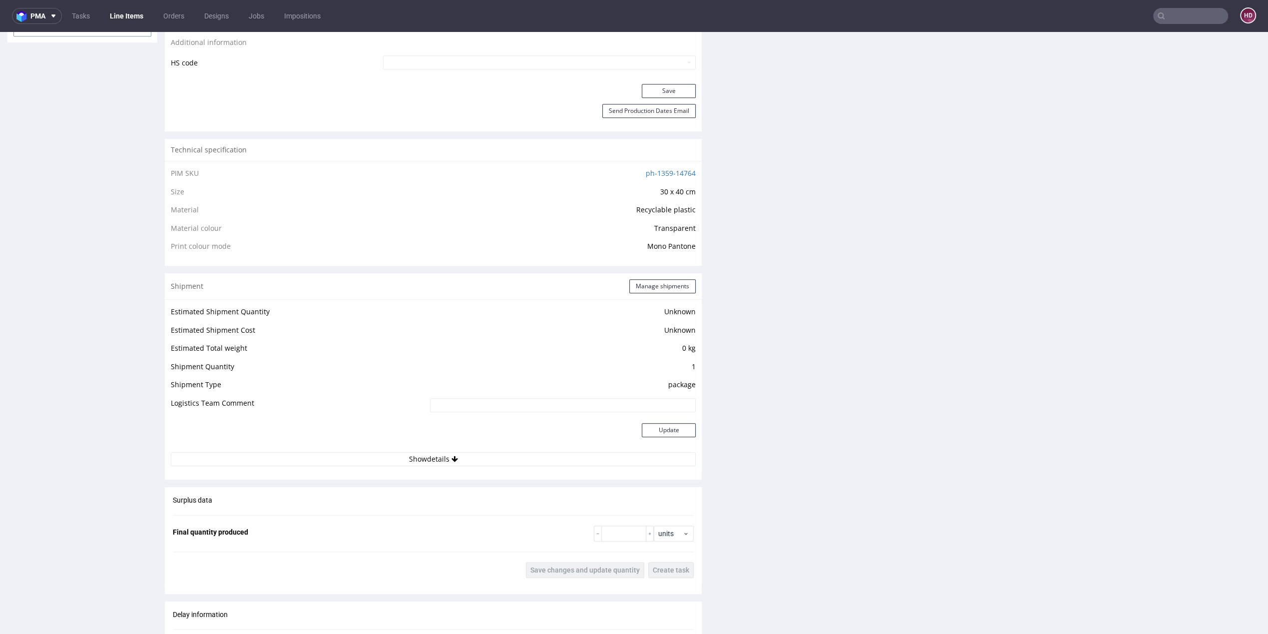
scroll to position [622, 0]
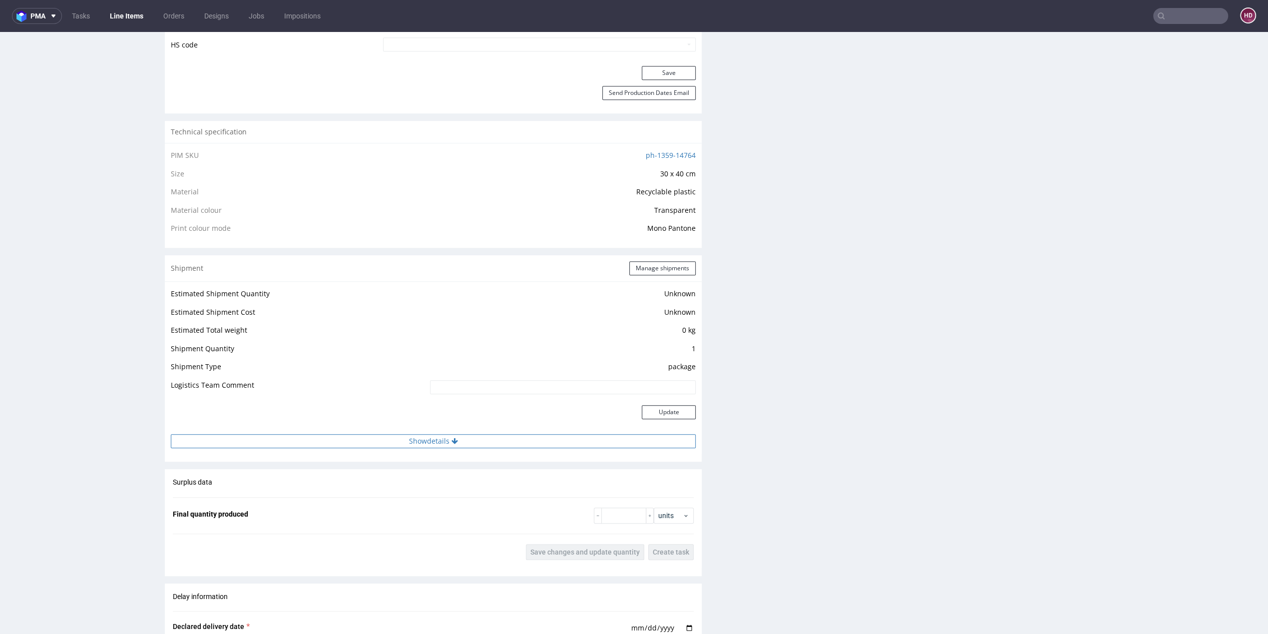
click at [424, 439] on button "Show details" at bounding box center [433, 441] width 525 height 14
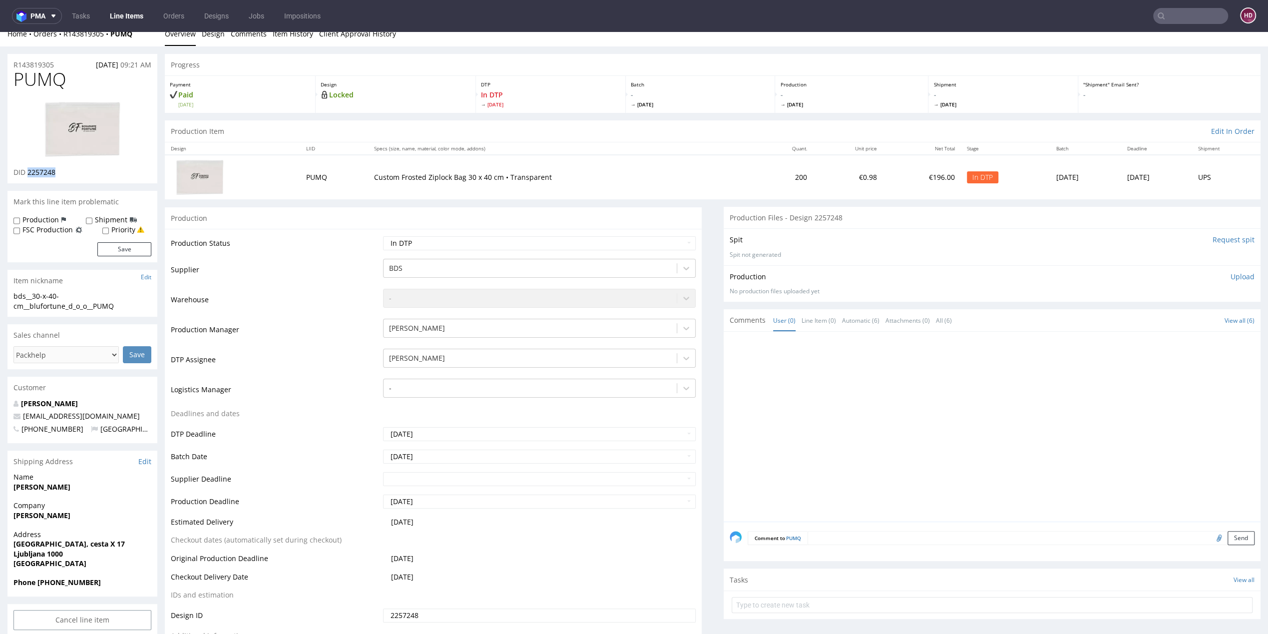
scroll to position [0, 0]
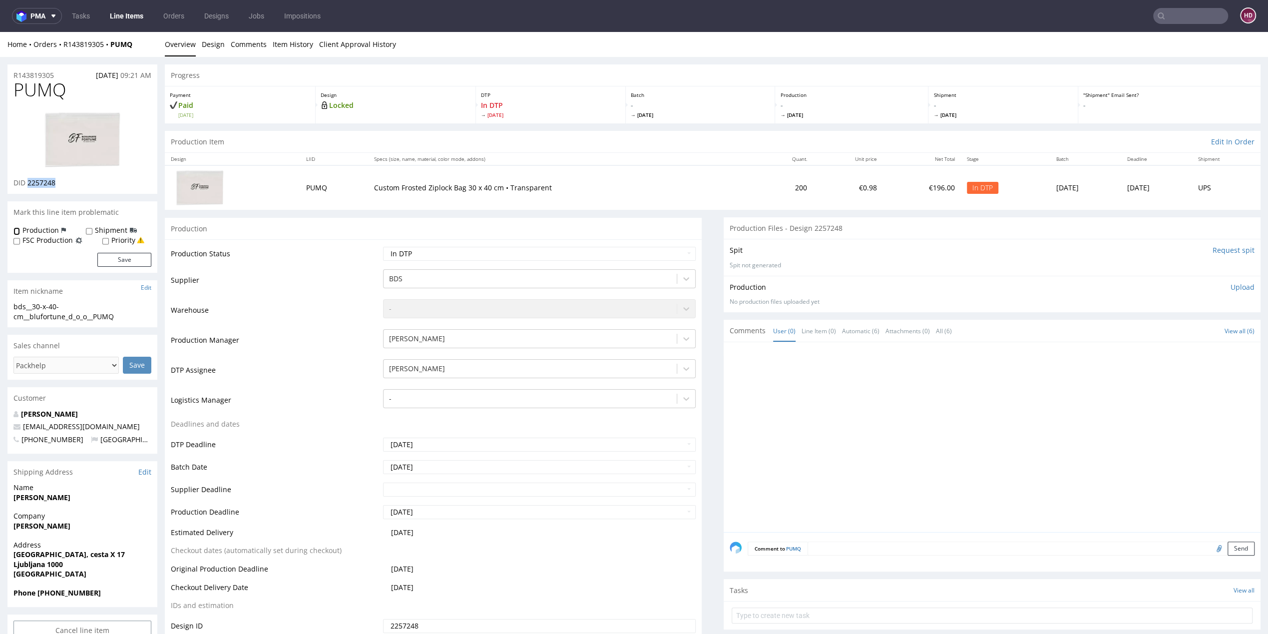
click at [18, 231] on input "Production" at bounding box center [16, 231] width 6 height 8
checkbox input "true"
click at [135, 261] on button "Save" at bounding box center [124, 260] width 54 height 14
drag, startPoint x: 72, startPoint y: 95, endPoint x: 15, endPoint y: 89, distance: 56.7
click at [15, 89] on h1 "PUMQ" at bounding box center [82, 90] width 138 height 20
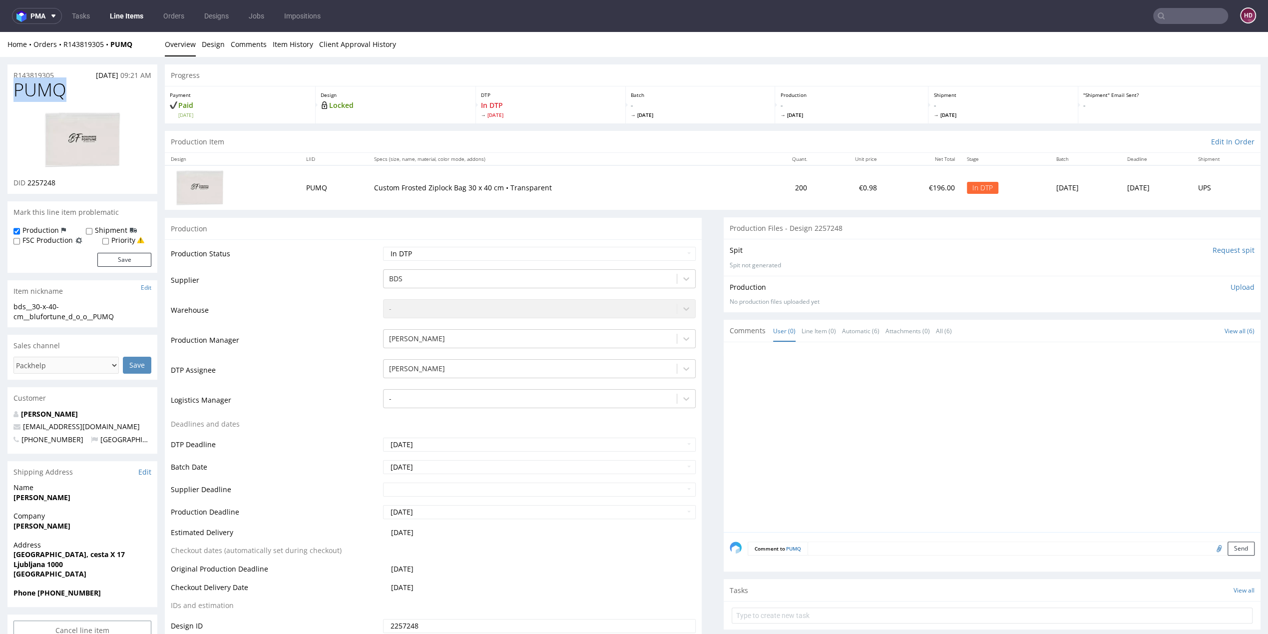
copy span "PUMQ"
drag, startPoint x: 26, startPoint y: 181, endPoint x: 62, endPoint y: 185, distance: 36.6
click at [62, 185] on div "DID 2257248" at bounding box center [82, 183] width 138 height 10
copy span "2257248"
click at [123, 317] on div "bds__30-x-40-cm__blufortune_d_o_o__PUMQ" at bounding box center [82, 311] width 138 height 19
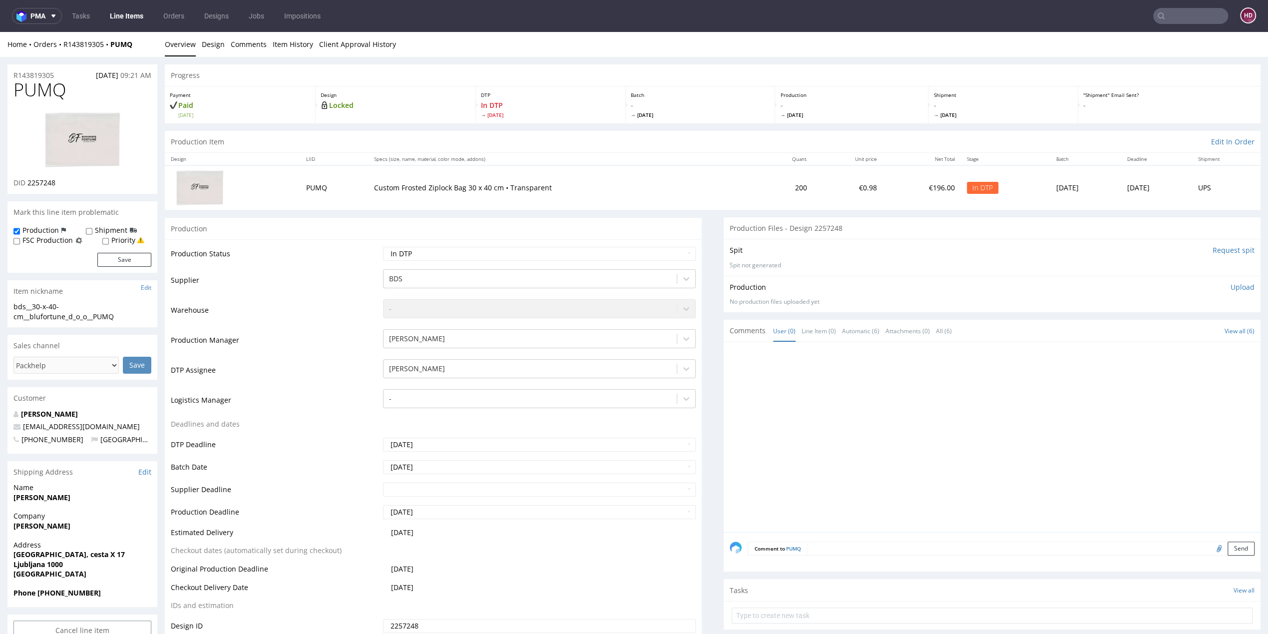
click at [123, 317] on div "bds__30-x-40-cm__blufortune_d_o_o__PUMQ" at bounding box center [82, 311] width 138 height 19
drag, startPoint x: 122, startPoint y: 317, endPoint x: 36, endPoint y: 308, distance: 86.9
click at [36, 308] on div "bds__30-x-40-cm__blufortune_d_o_o__PUMQ" at bounding box center [82, 311] width 138 height 19
copy div "bds__30-x-40-cm__blufortune_d_o_o__PUMQ Update"
click at [81, 187] on div "DID 2257248" at bounding box center [82, 183] width 138 height 10
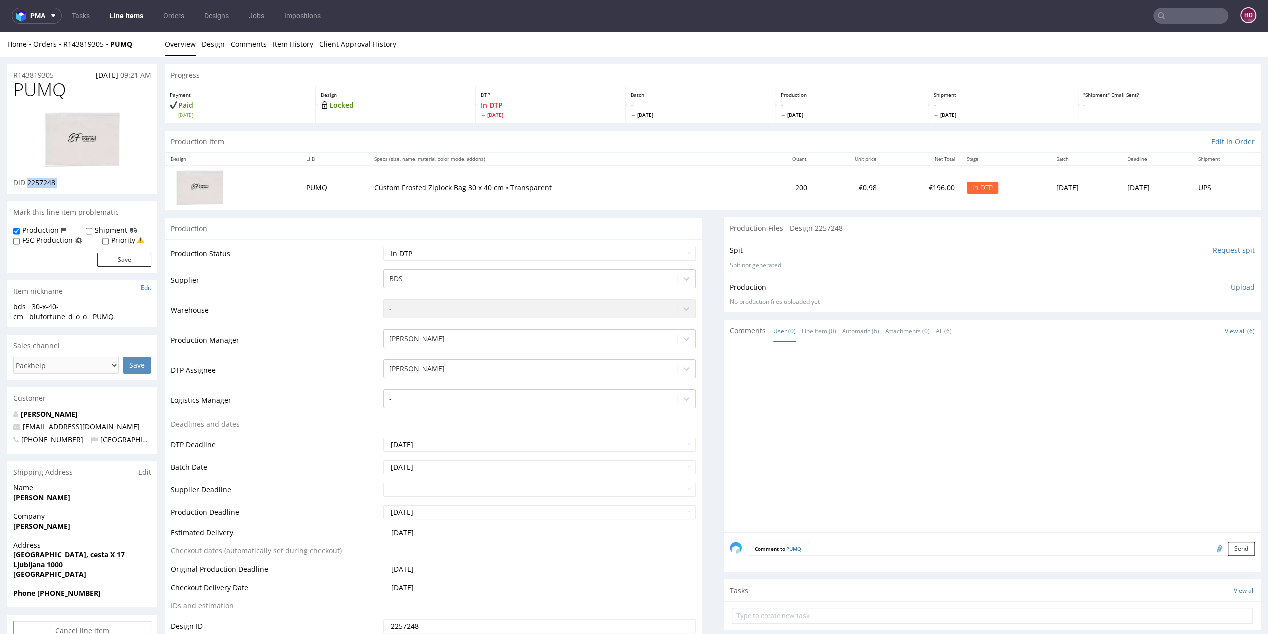
drag, startPoint x: 75, startPoint y: 187, endPoint x: 32, endPoint y: 185, distance: 43.0
click at [32, 185] on div "DID 2257248" at bounding box center [82, 183] width 138 height 10
copy div "2257248"
click at [58, 73] on div "R143819305 [DATE] 09:21 AM" at bounding box center [82, 72] width 150 height 16
drag, startPoint x: 51, startPoint y: 73, endPoint x: 9, endPoint y: 73, distance: 41.9
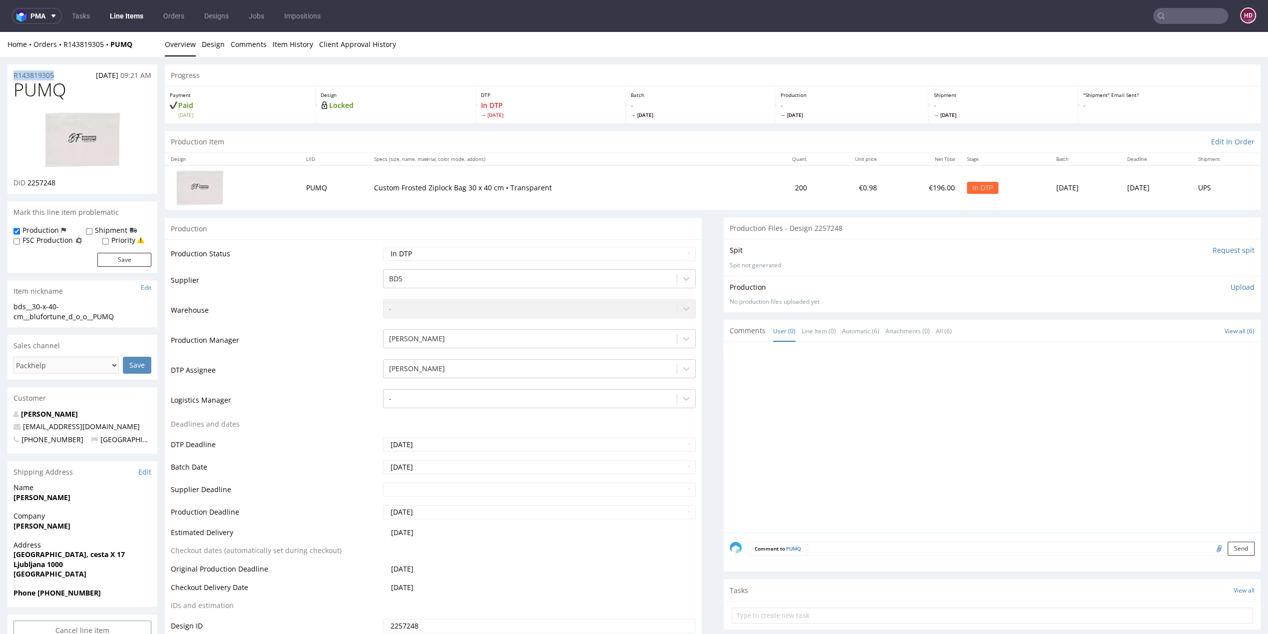
click at [9, 73] on div "R143819305 [DATE] 09:21 AM" at bounding box center [82, 72] width 150 height 16
copy p "R143819305"
click at [1234, 282] on p "Upload" at bounding box center [1242, 287] width 24 height 10
click at [1171, 332] on div "Add files" at bounding box center [1184, 332] width 50 height 15
type input "C:\fakepath\bds__30-x-40-cm__blufortune_d_o_o__PUMQ__d2257248__R143819305.pdf"
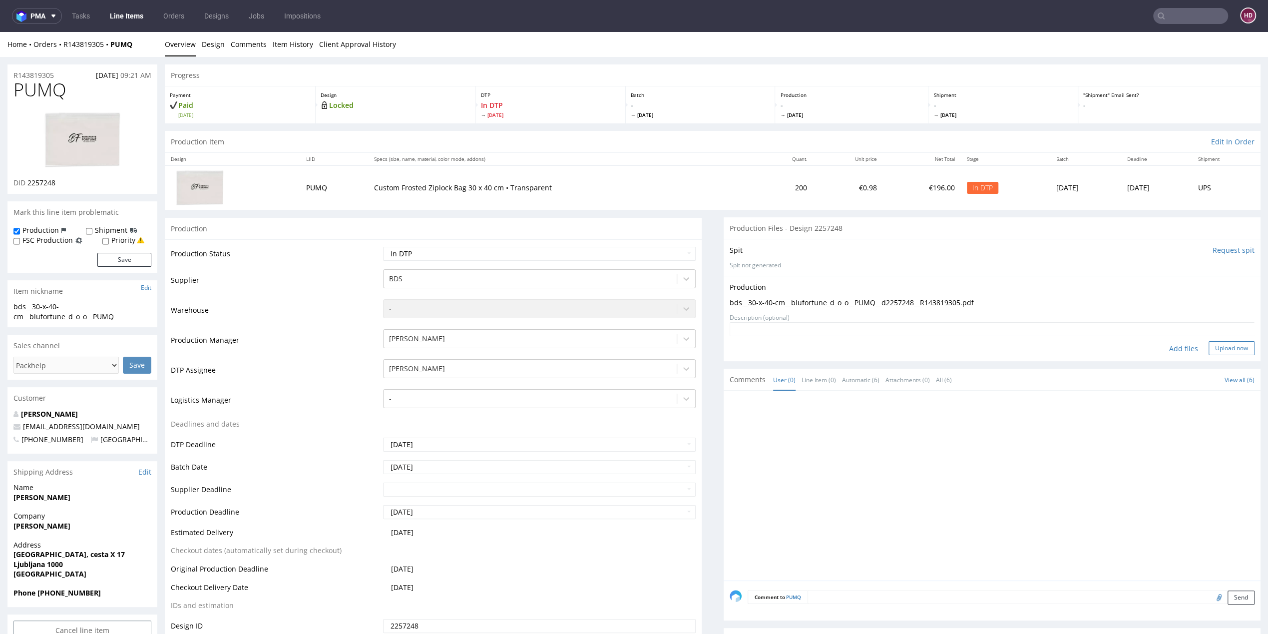
click at [1236, 348] on button "Upload now" at bounding box center [1231, 348] width 46 height 14
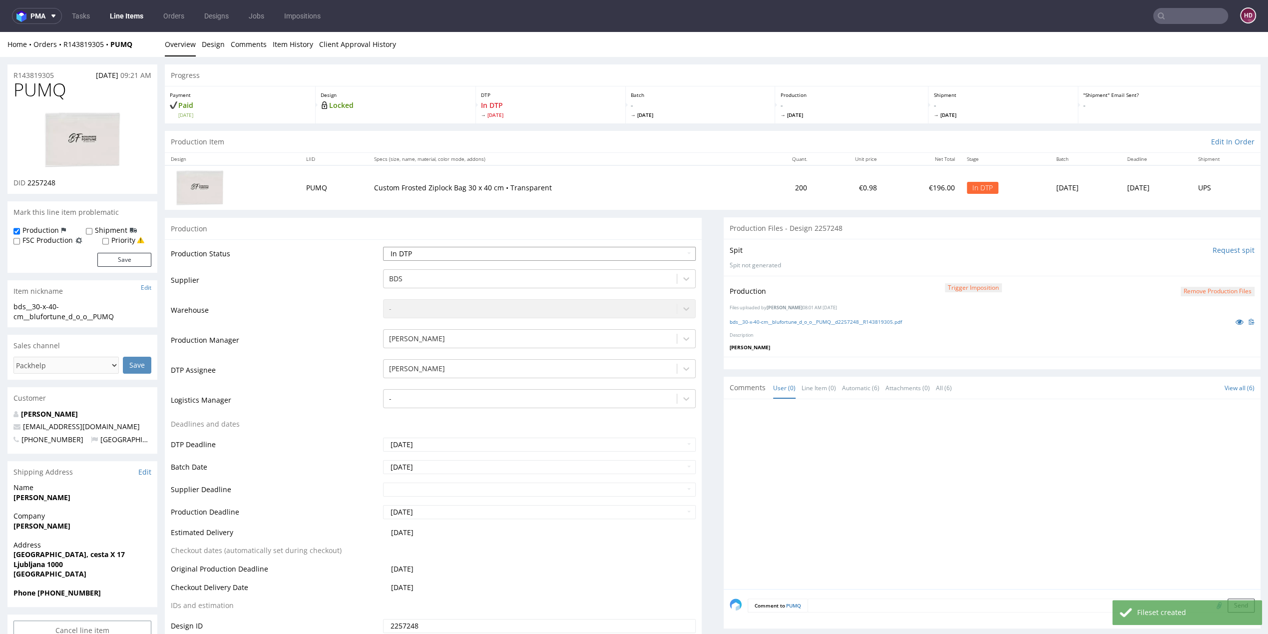
click at [470, 254] on select "Waiting for Artwork Waiting for Diecut Waiting for Mockup Waiting for DTP Waiti…" at bounding box center [539, 254] width 313 height 14
select select "dtp_production_ready"
click at [383, 247] on select "Waiting for Artwork Waiting for Diecut Waiting for Mockup Waiting for DTP Waiti…" at bounding box center [539, 254] width 313 height 14
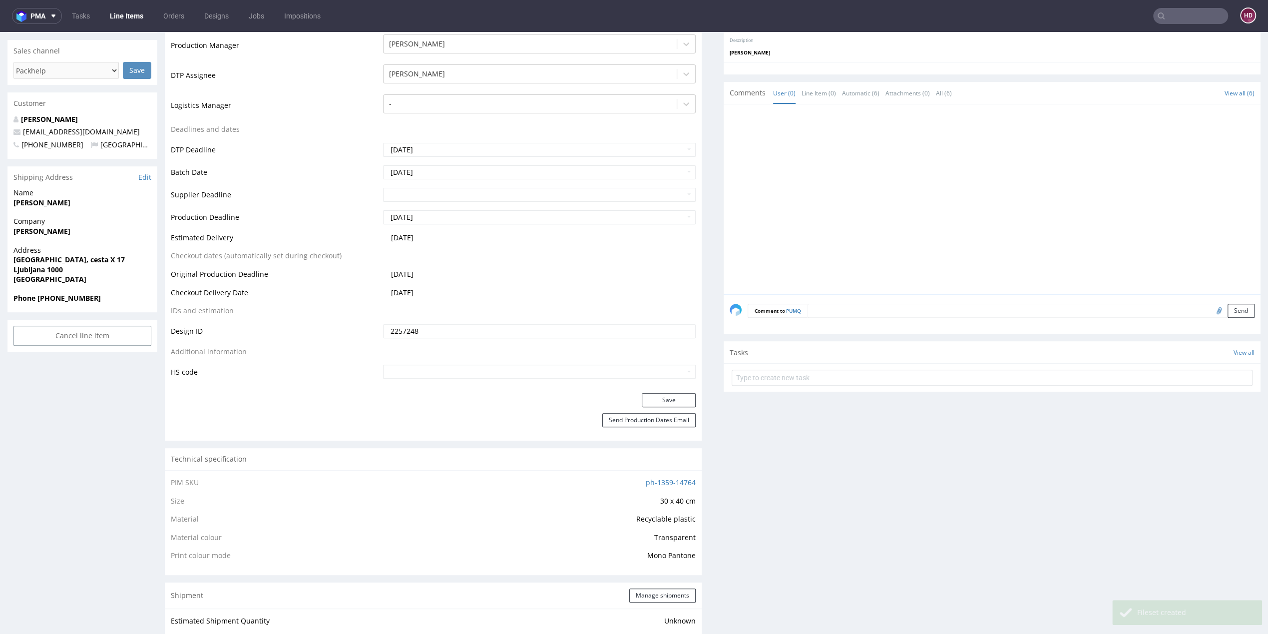
scroll to position [347, 0]
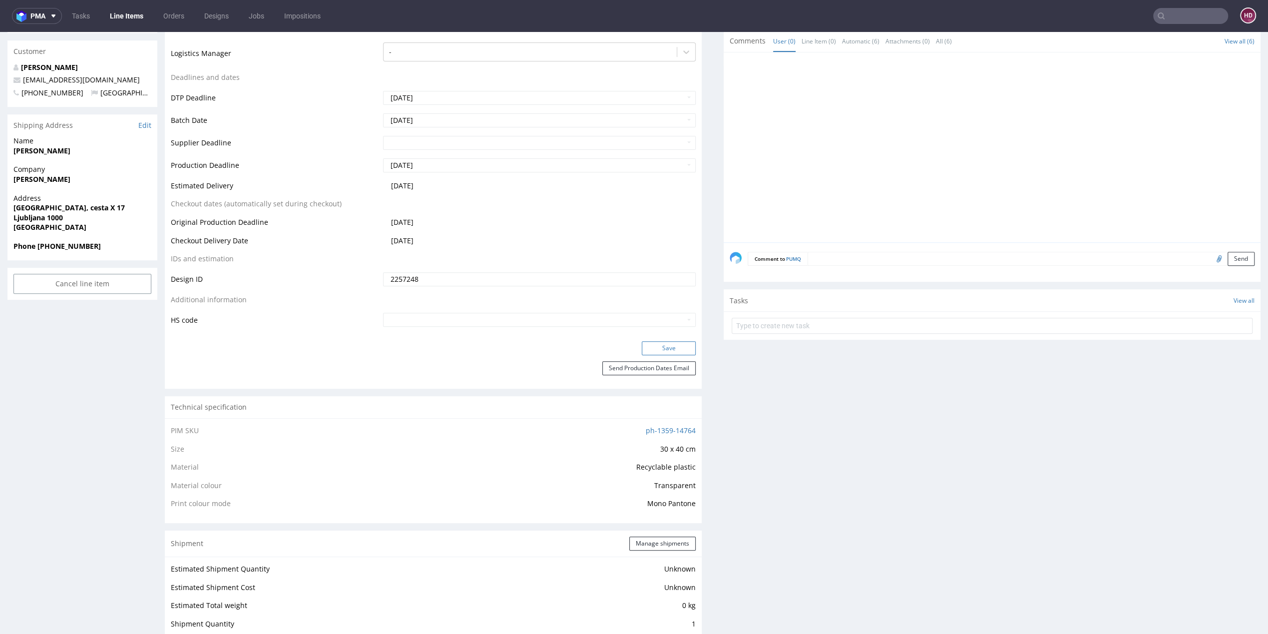
click at [649, 347] on button "Save" at bounding box center [669, 348] width 54 height 14
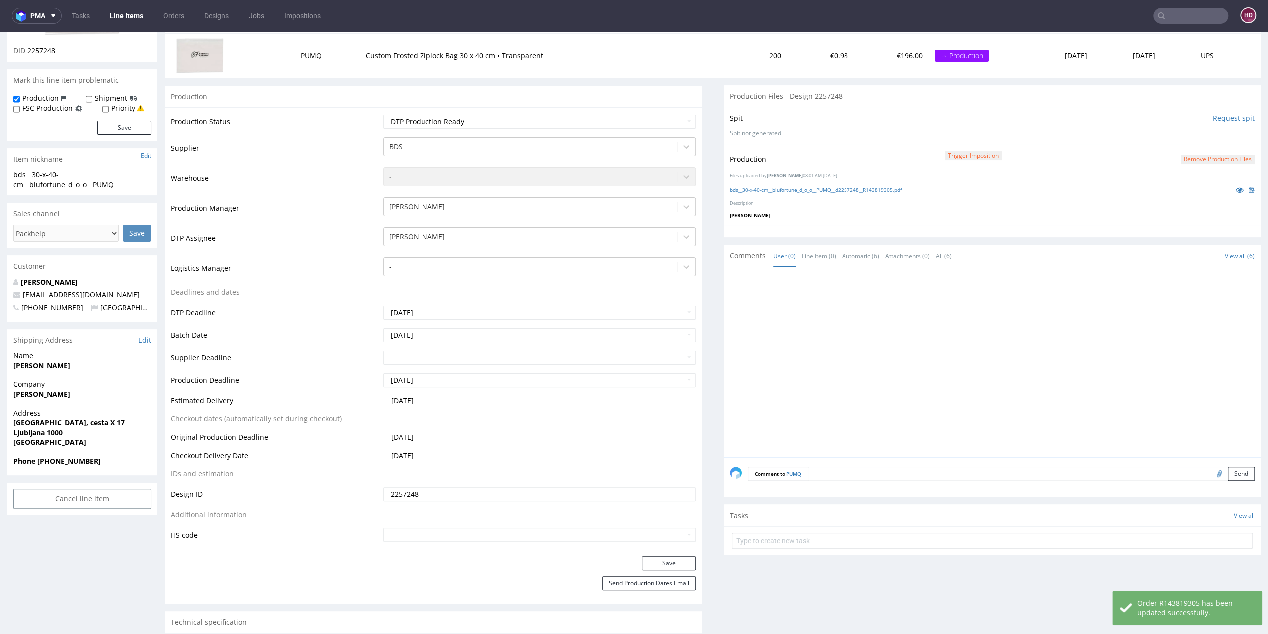
scroll to position [126, 0]
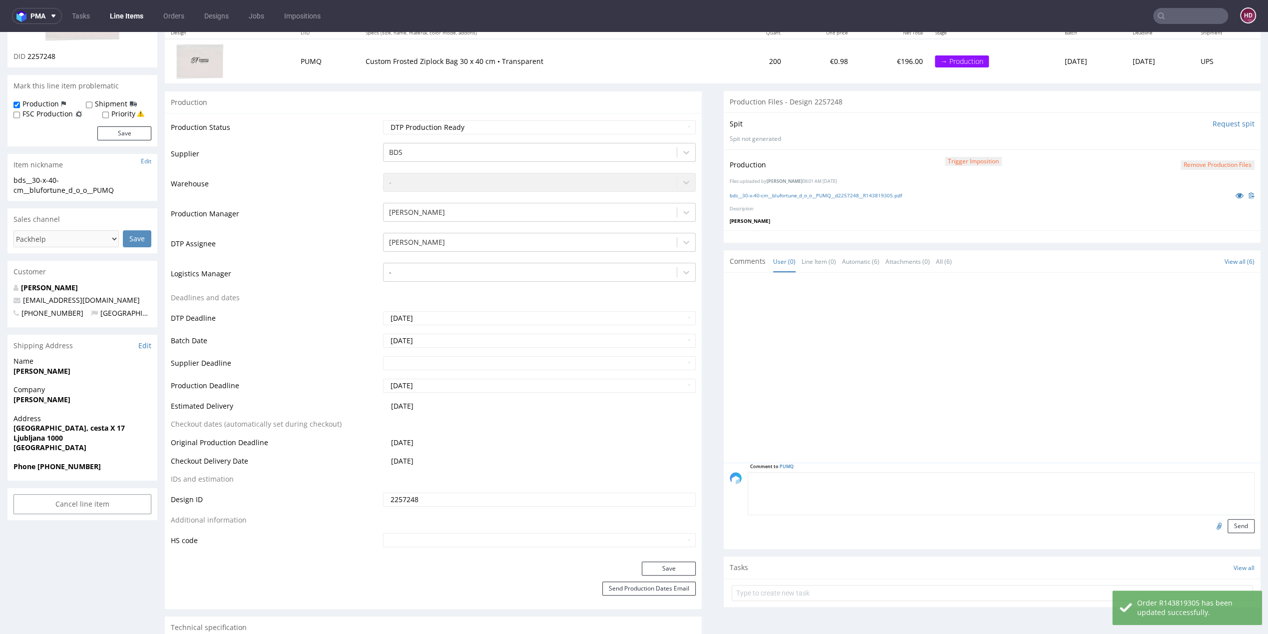
click at [841, 476] on textarea at bounding box center [1001, 493] width 507 height 43
paste textarea "Zipper on the longer side of the bag."
click at [818, 478] on textarea "info for production - Zipper on the longer side of the bag." at bounding box center [1001, 493] width 507 height 43
click at [749, 474] on textarea "info for production - zipper on the longer side of the bag." at bounding box center [1001, 493] width 507 height 43
type textarea "Info for production - zipper on the longer side of the bag."
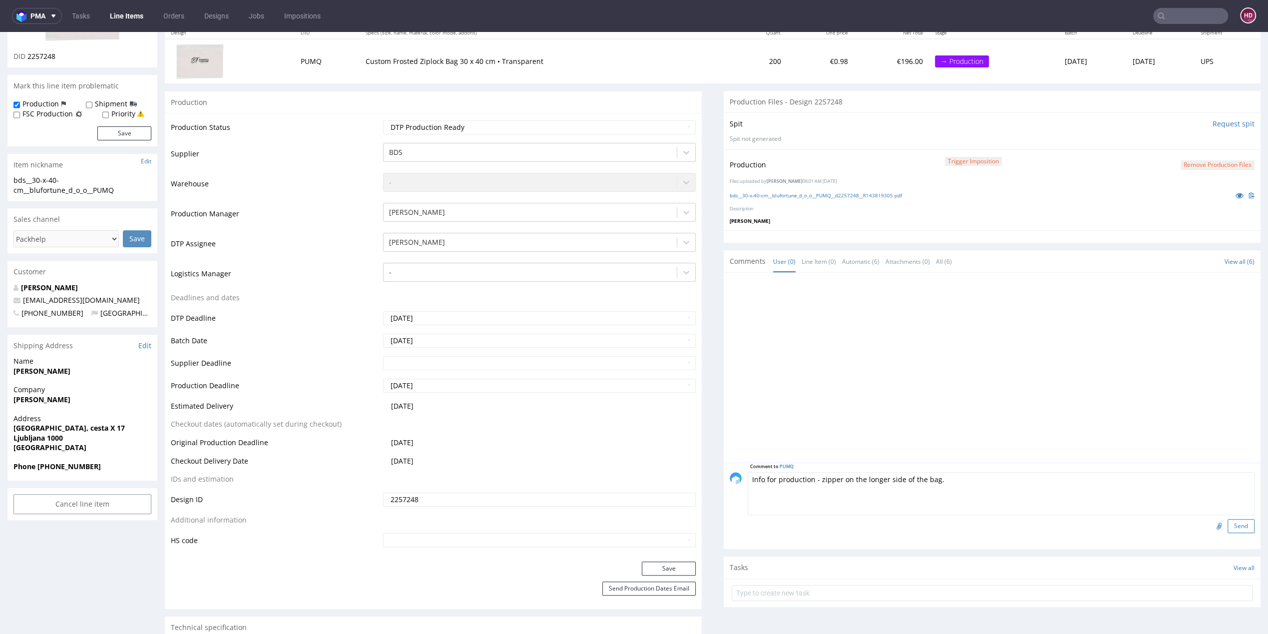
click at [1227, 529] on button "Send" at bounding box center [1240, 526] width 27 height 14
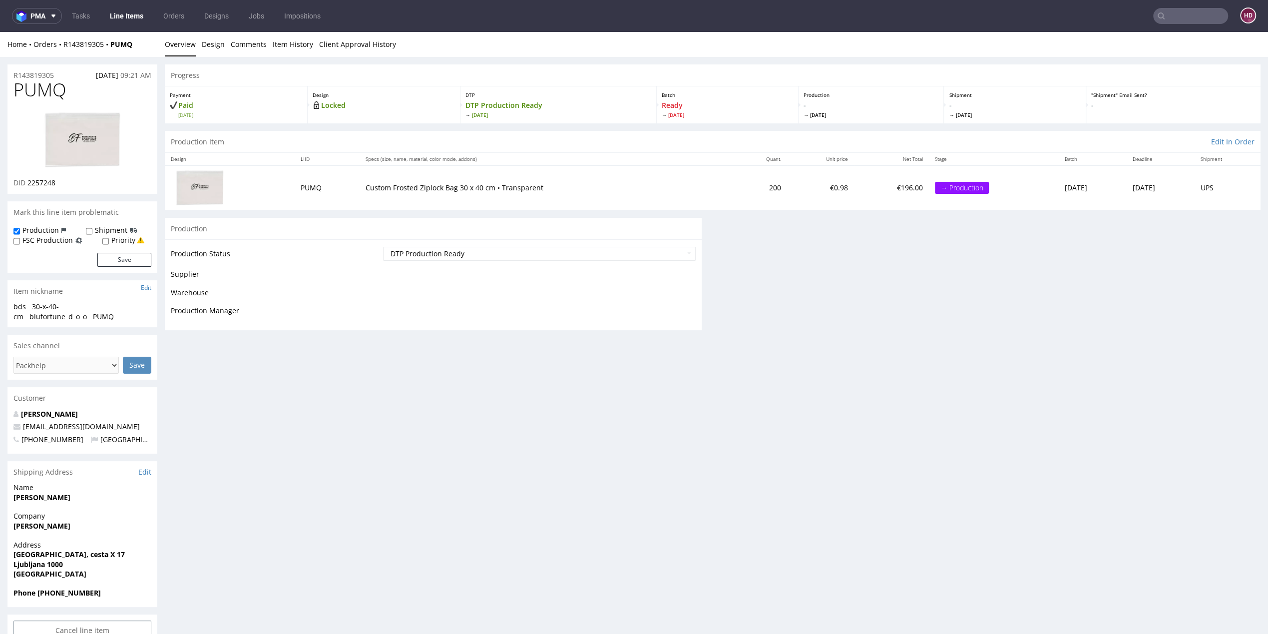
scroll to position [0, 0]
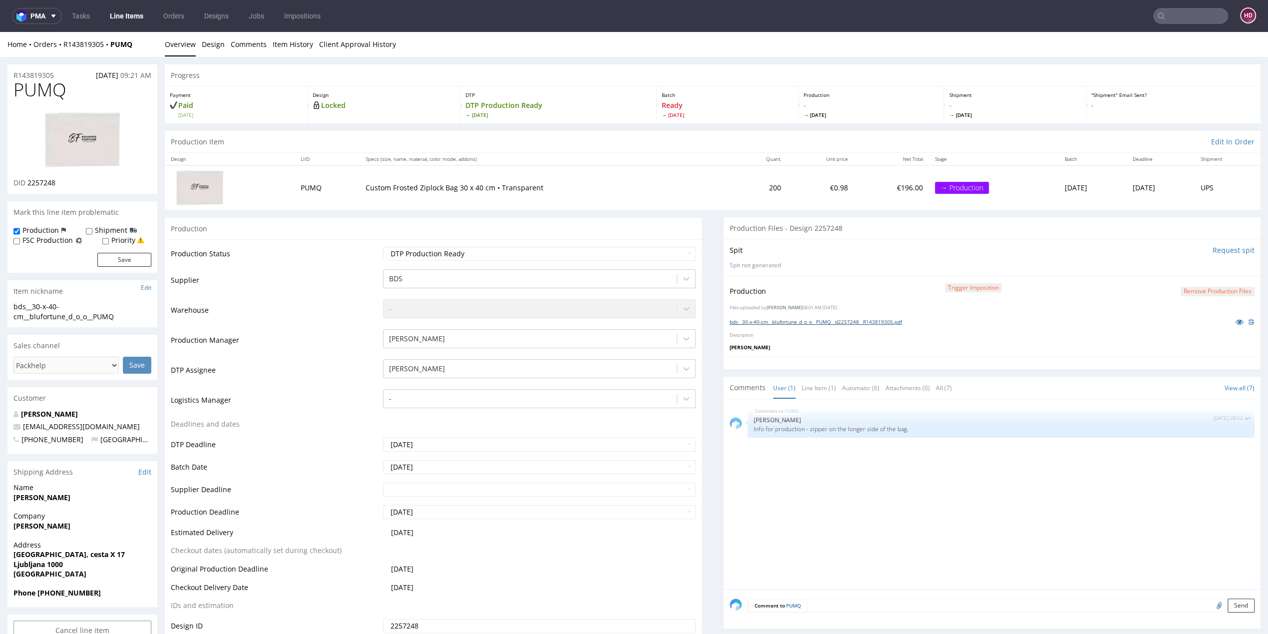
click at [860, 323] on link "bds__30-x-40-cm__blufortune_d_o_o__PUMQ__d2257248__R143819305.pdf" at bounding box center [816, 321] width 172 height 7
click at [132, 14] on link "Line Items" at bounding box center [126, 16] width 45 height 16
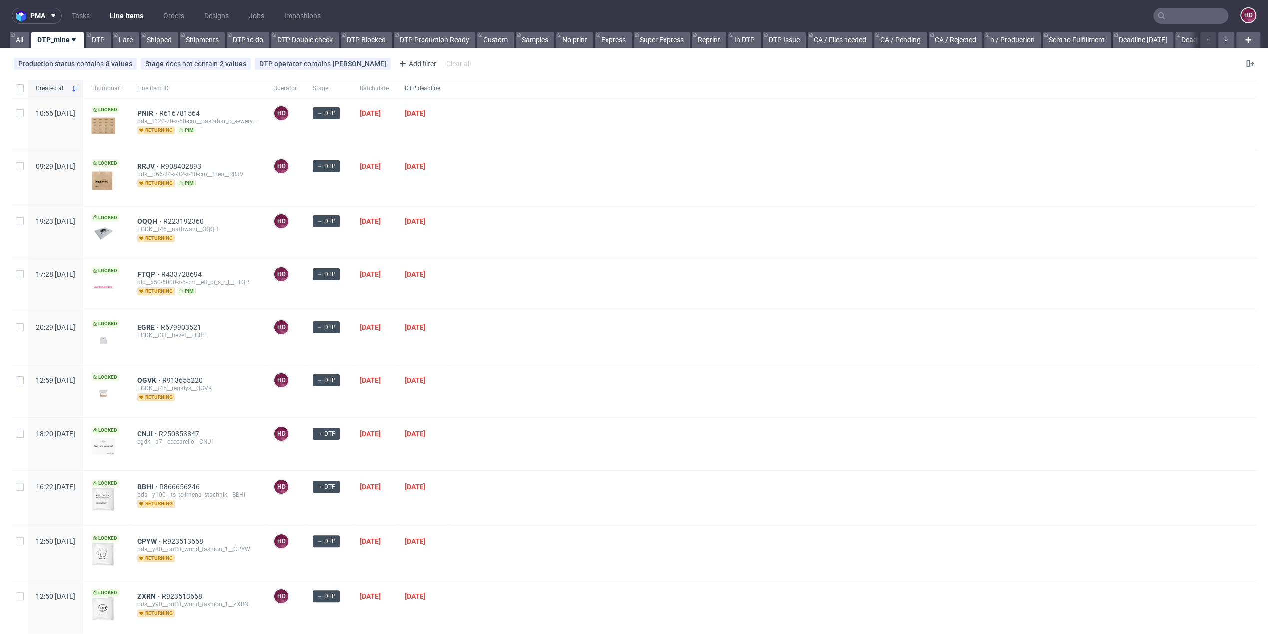
click at [440, 84] on span "DTP deadline" at bounding box center [422, 88] width 36 height 8
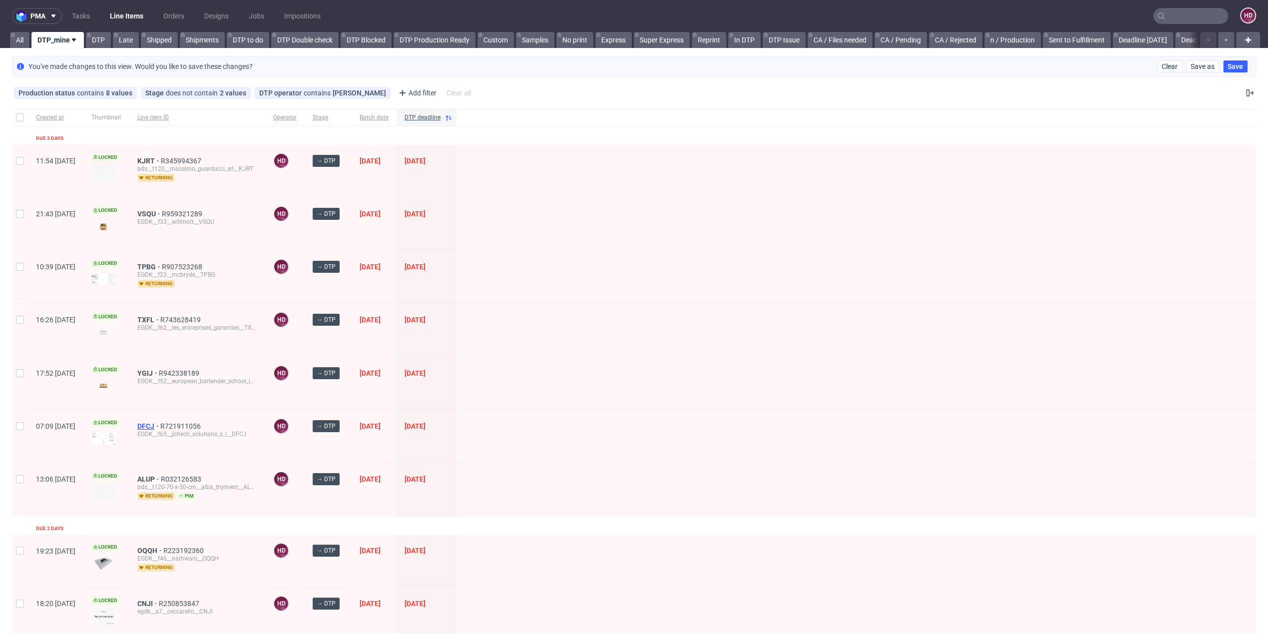
click at [160, 424] on span "DFCJ" at bounding box center [148, 426] width 23 height 8
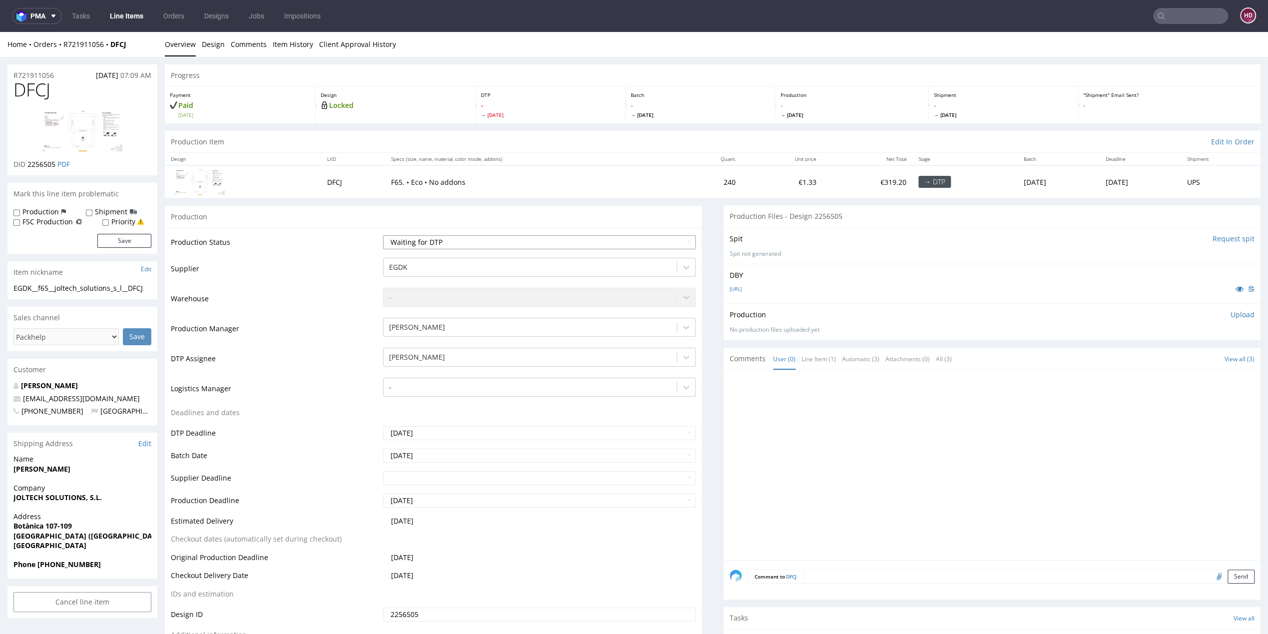
click at [463, 245] on select "Waiting for Artwork Waiting for Diecut Waiting for Mockup Waiting for DTP Waiti…" at bounding box center [539, 242] width 313 height 14
select select "dtp_in_process"
click at [383, 235] on select "Waiting for Artwork Waiting for Diecut Waiting for Mockup Waiting for DTP Waiti…" at bounding box center [539, 242] width 313 height 14
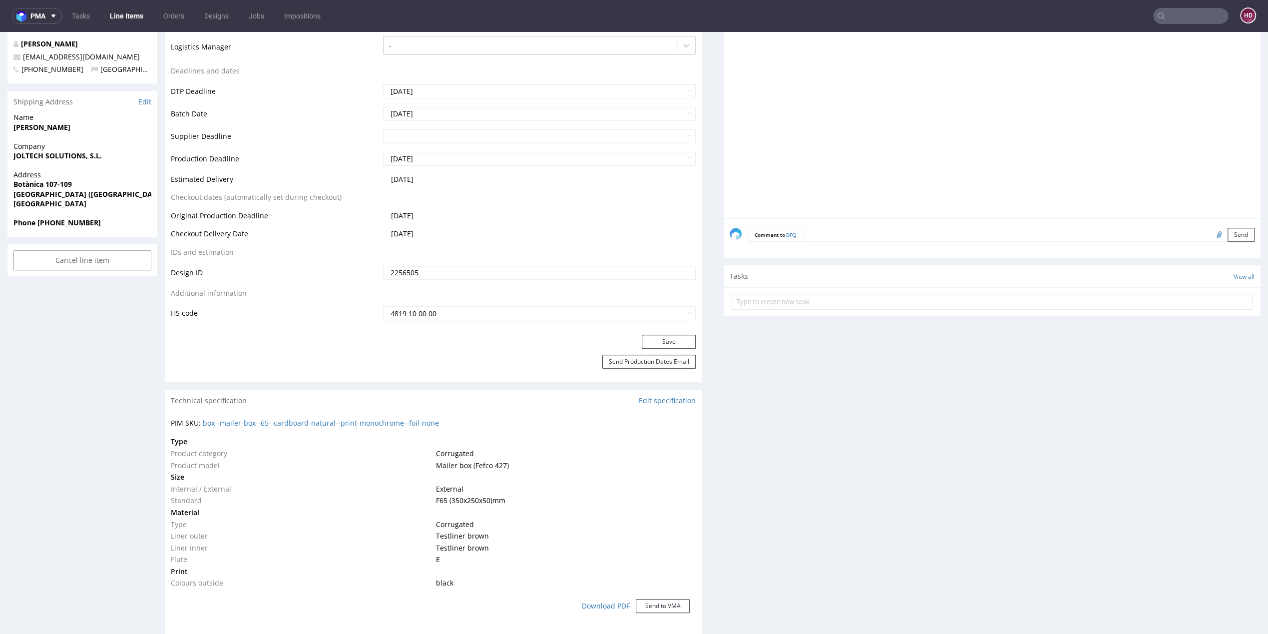
scroll to position [414, 0]
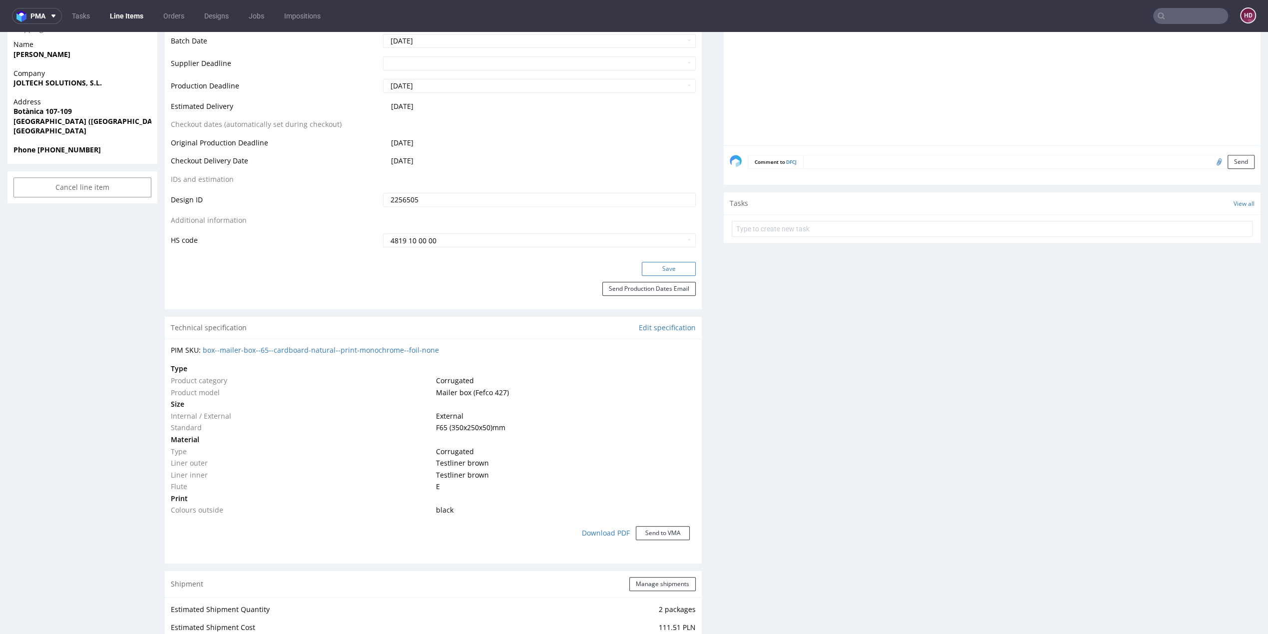
click at [658, 267] on button "Save" at bounding box center [669, 269] width 54 height 14
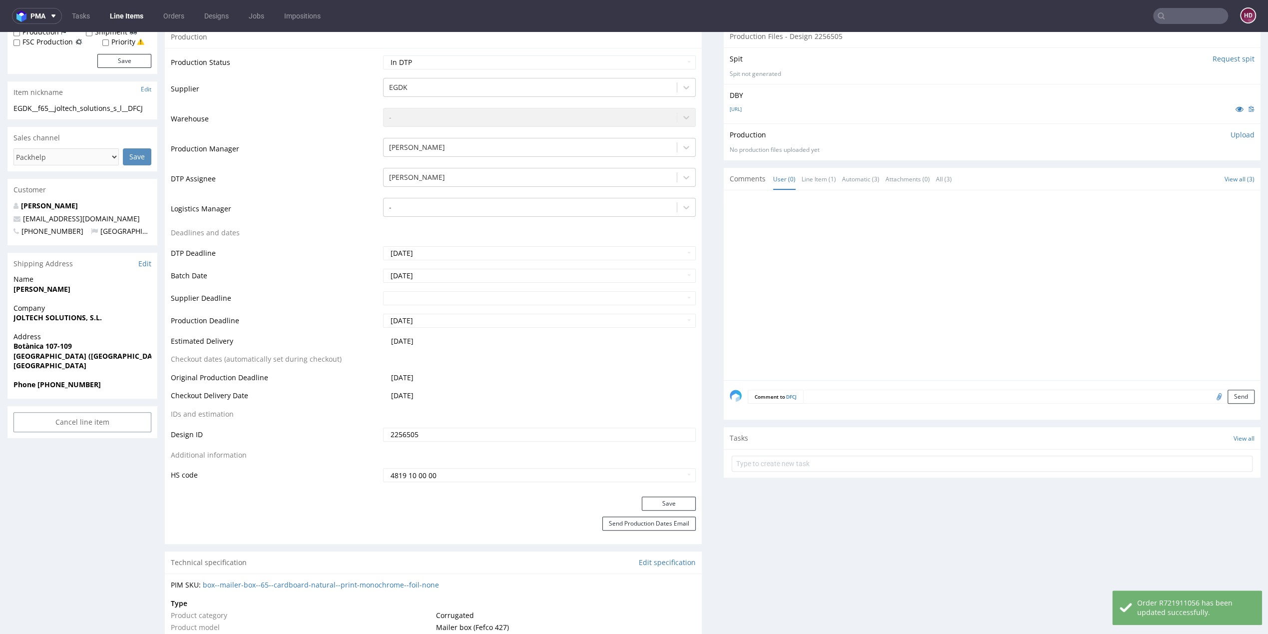
scroll to position [172, 0]
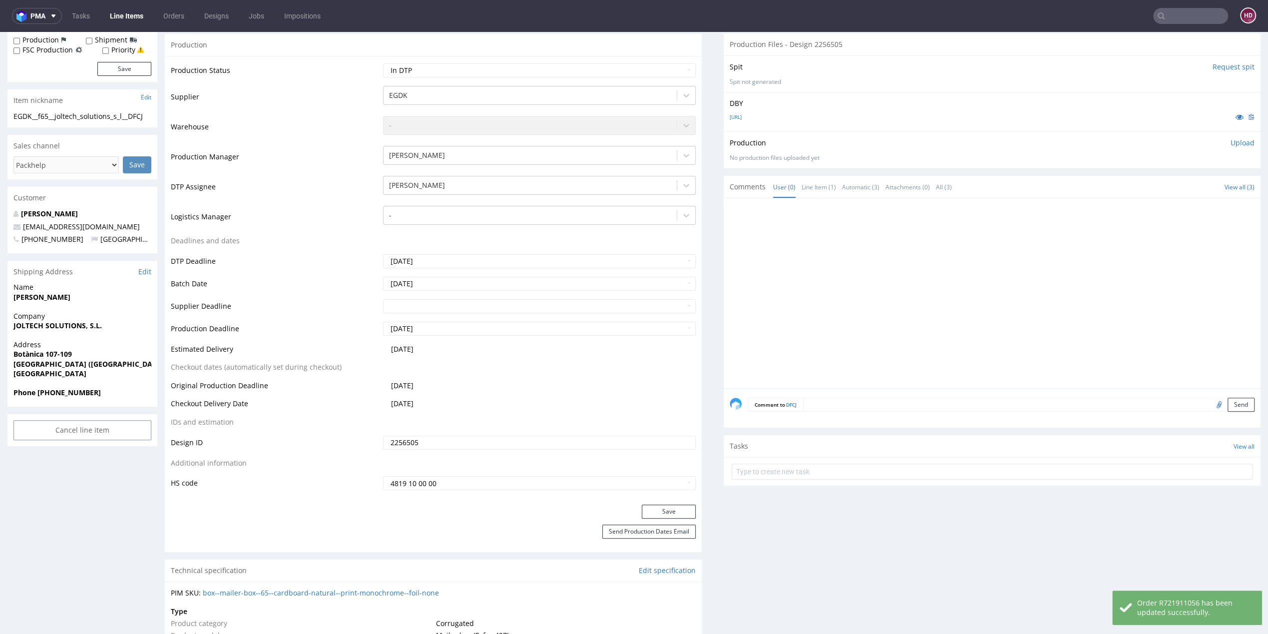
click at [741, 111] on div "[URL]" at bounding box center [992, 116] width 525 height 11
